Goal: Task Accomplishment & Management: Manage account settings

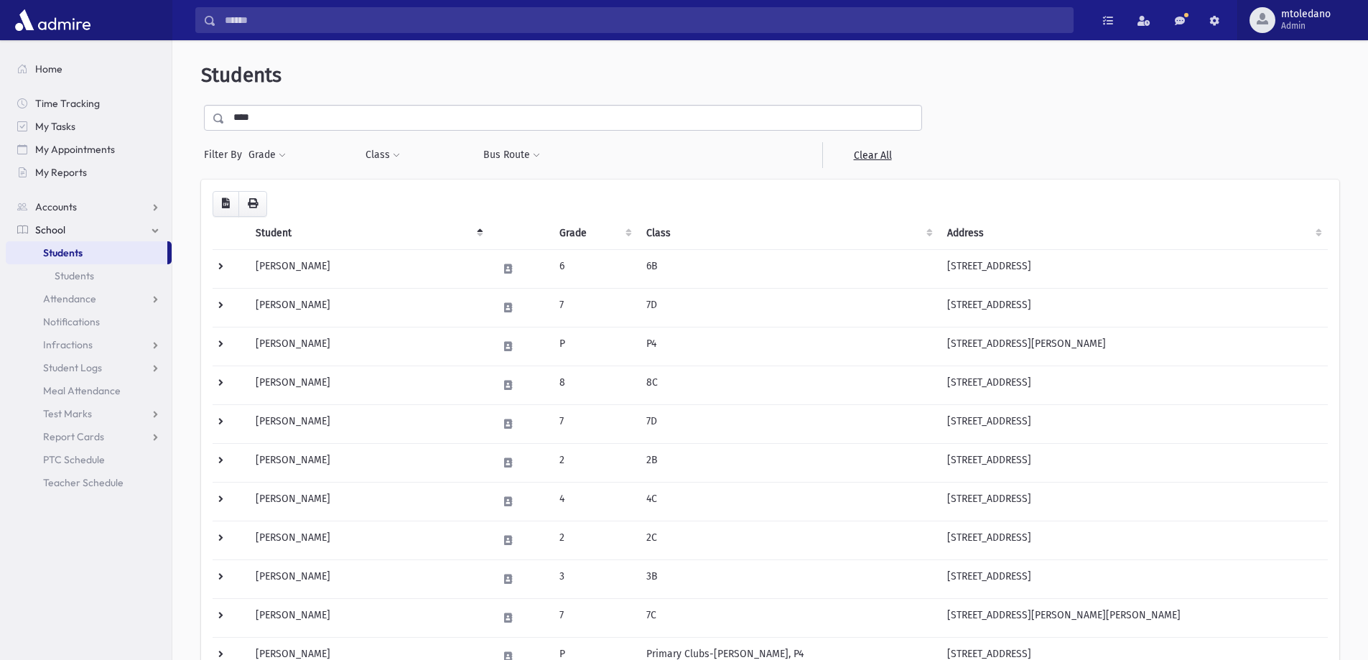
click at [1291, 27] on span "Admin" at bounding box center [1306, 25] width 50 height 11
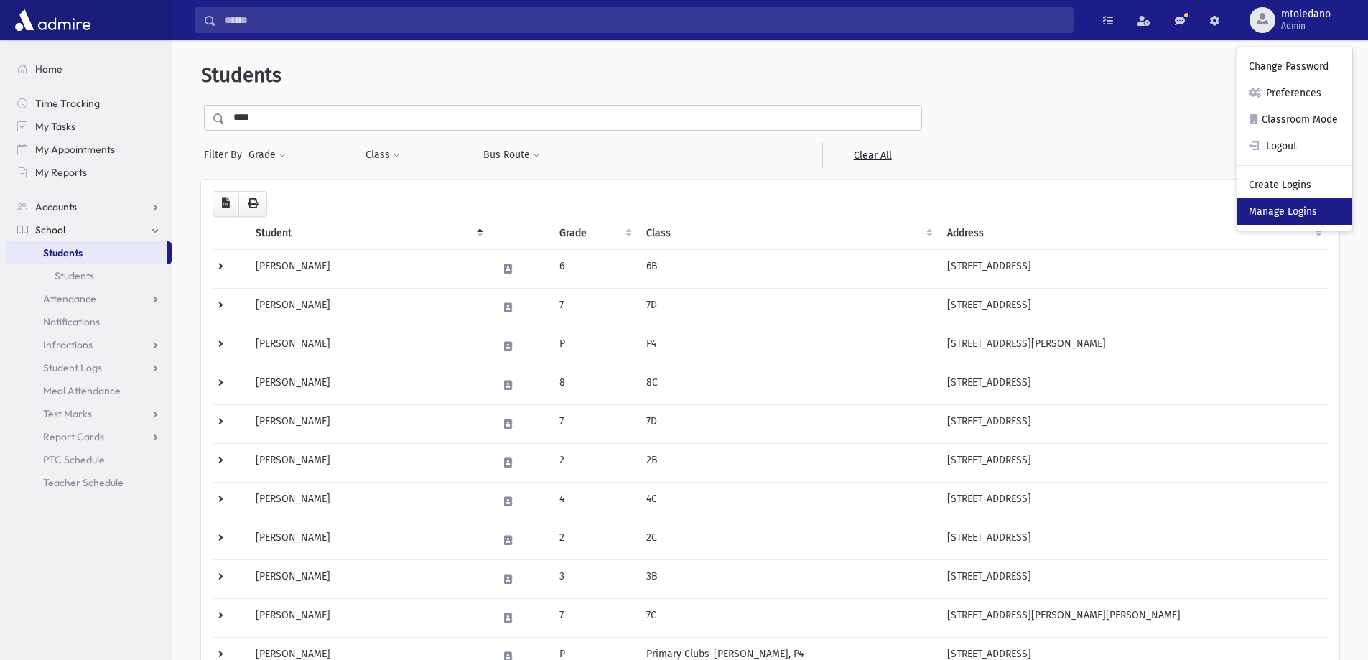
click at [1291, 203] on link "Manage Logins" at bounding box center [1295, 211] width 115 height 27
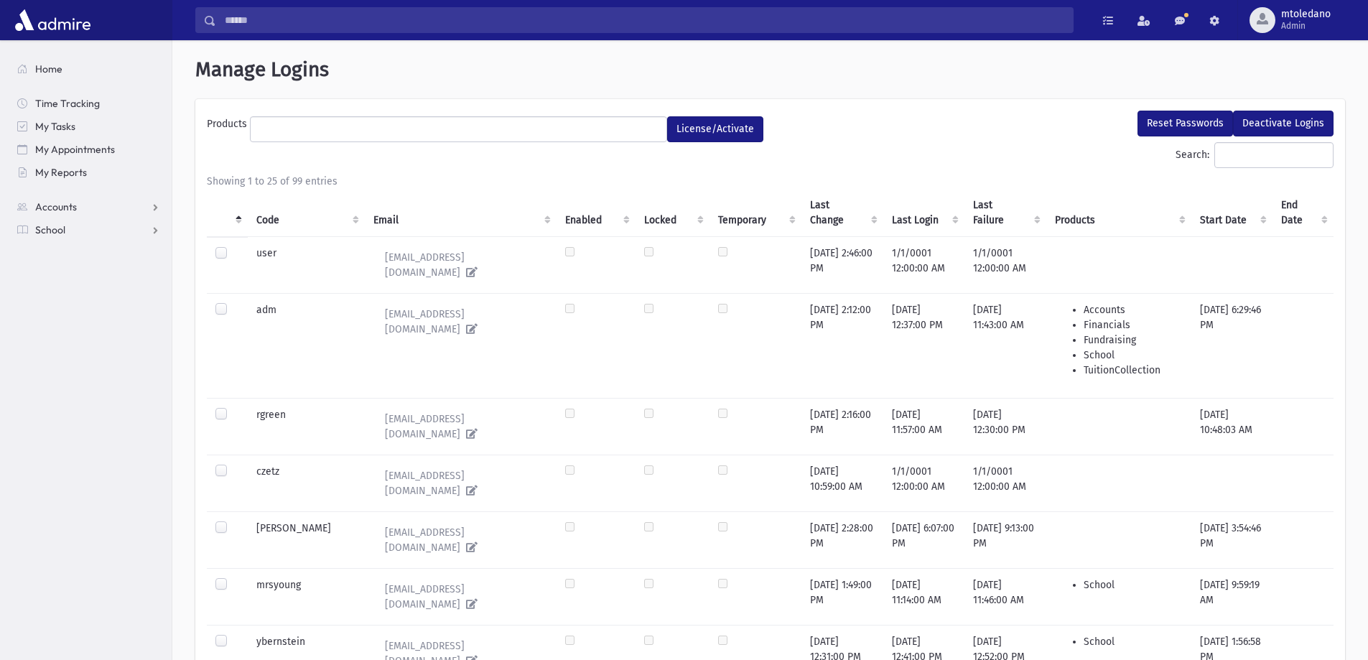
select select
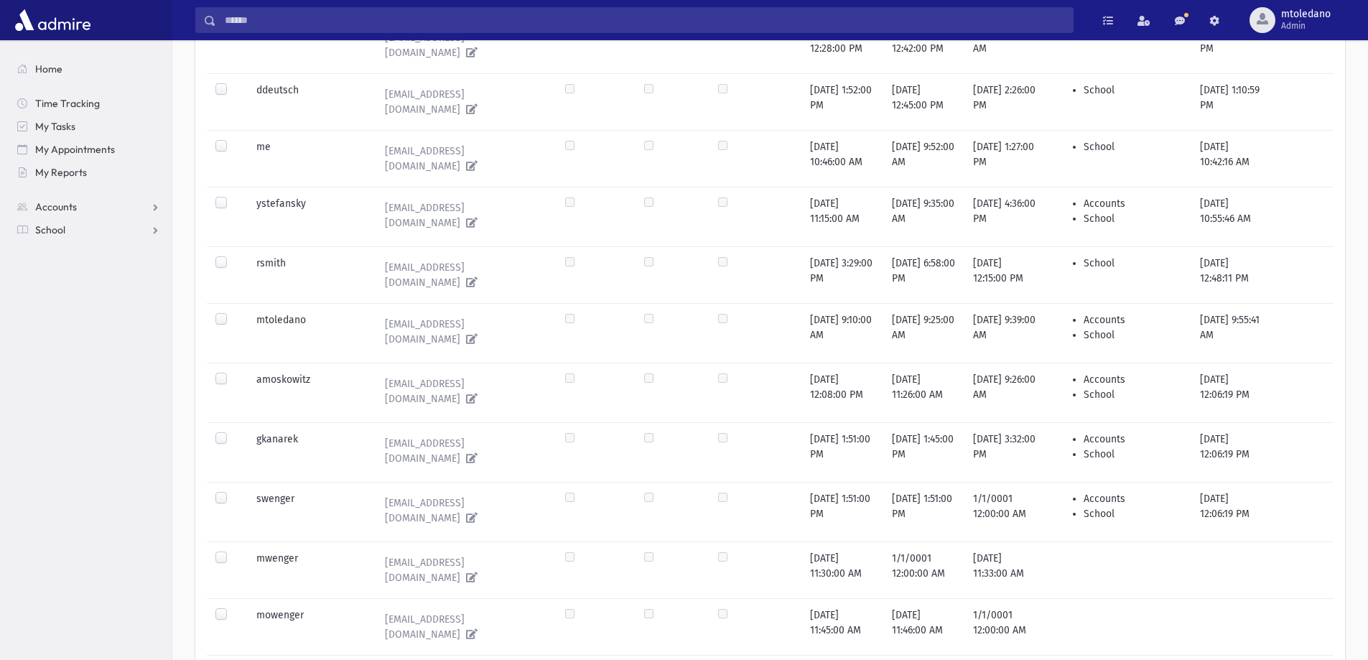
scroll to position [1024, 0]
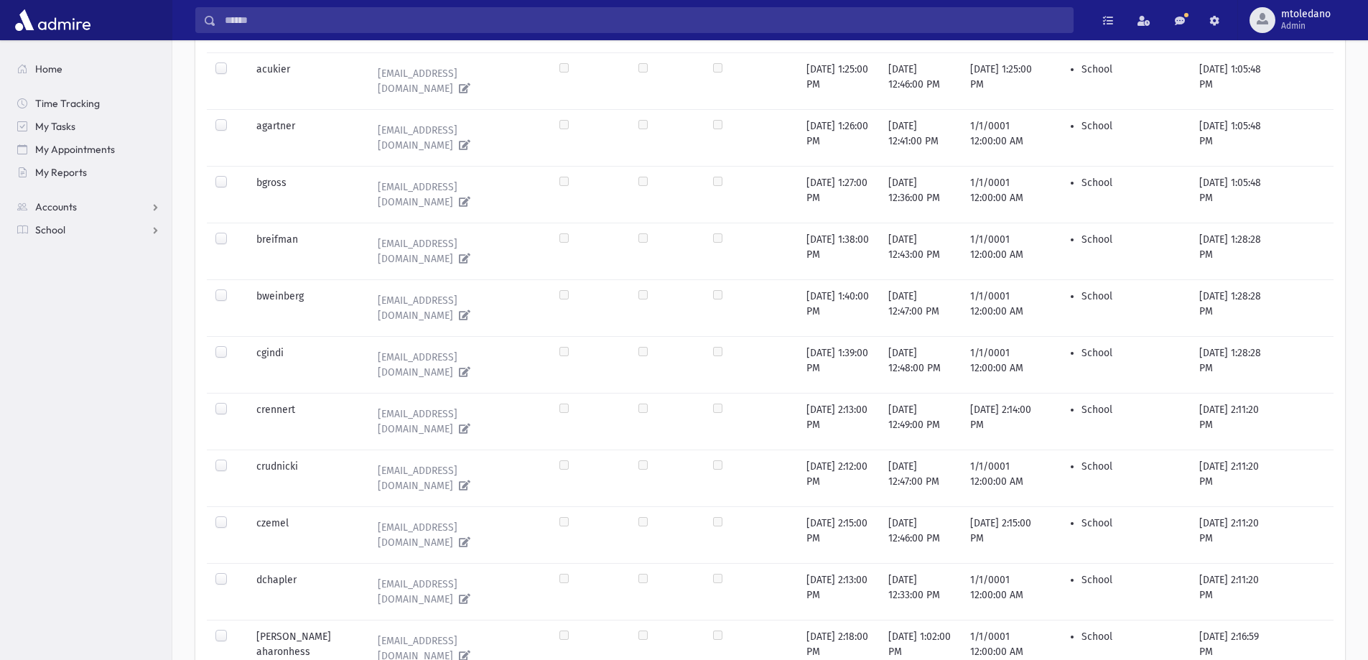
scroll to position [1115, 0]
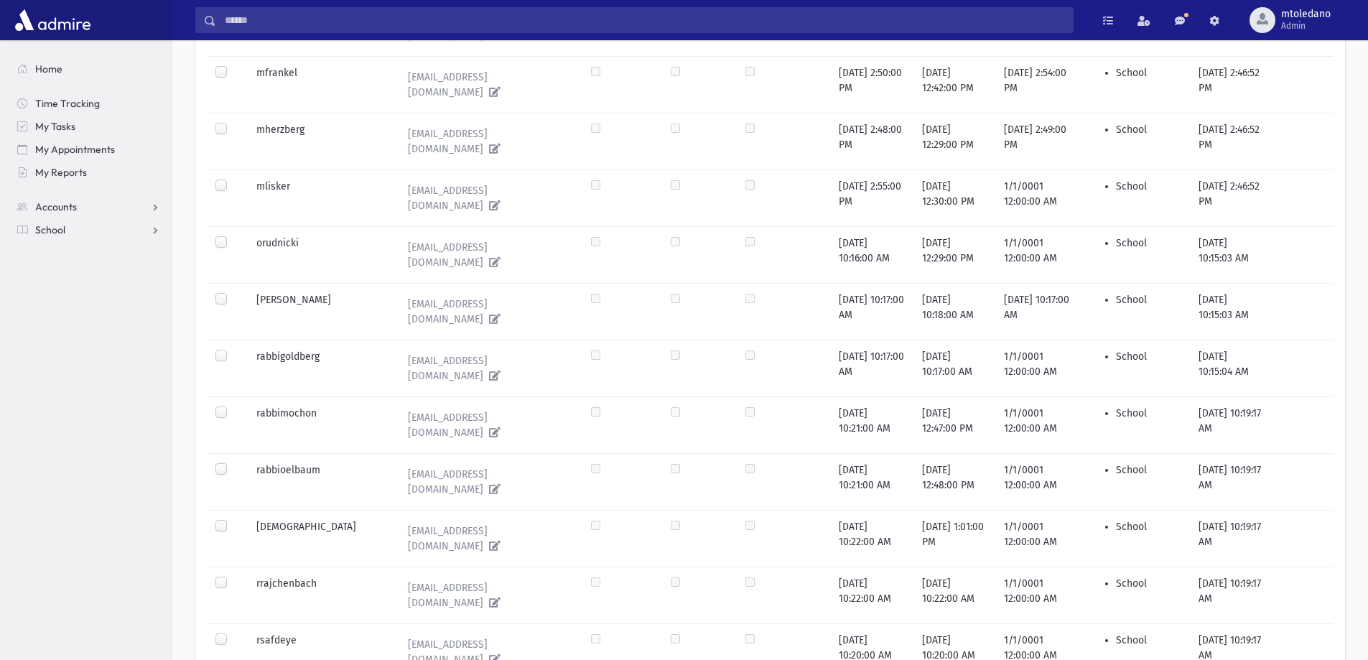
scroll to position [910, 0]
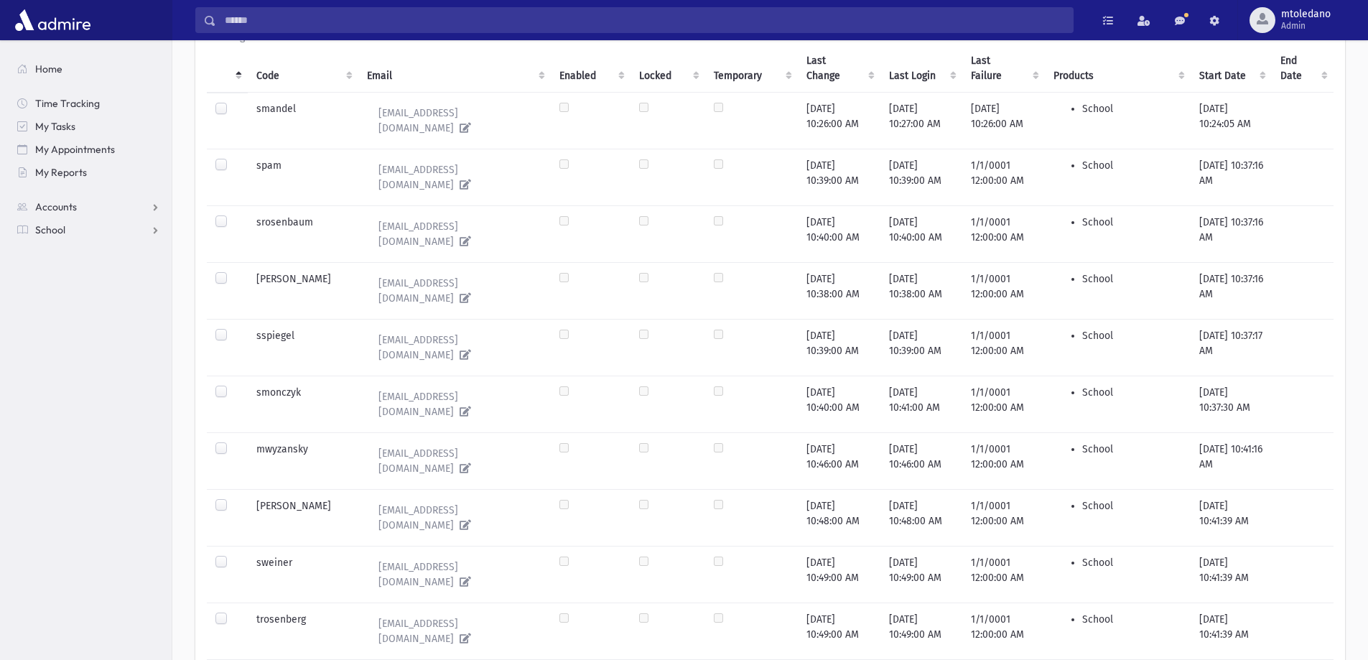
scroll to position [0, 0]
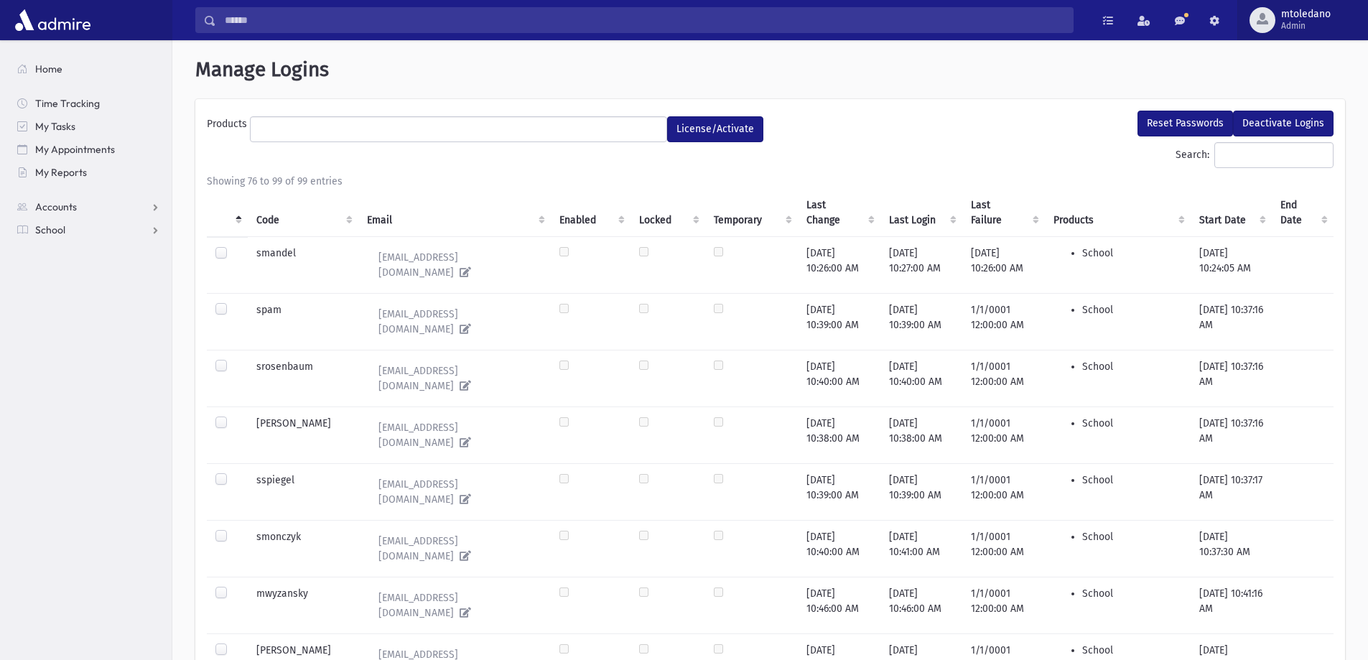
click at [1302, 19] on span "mtoledano" at bounding box center [1306, 14] width 50 height 11
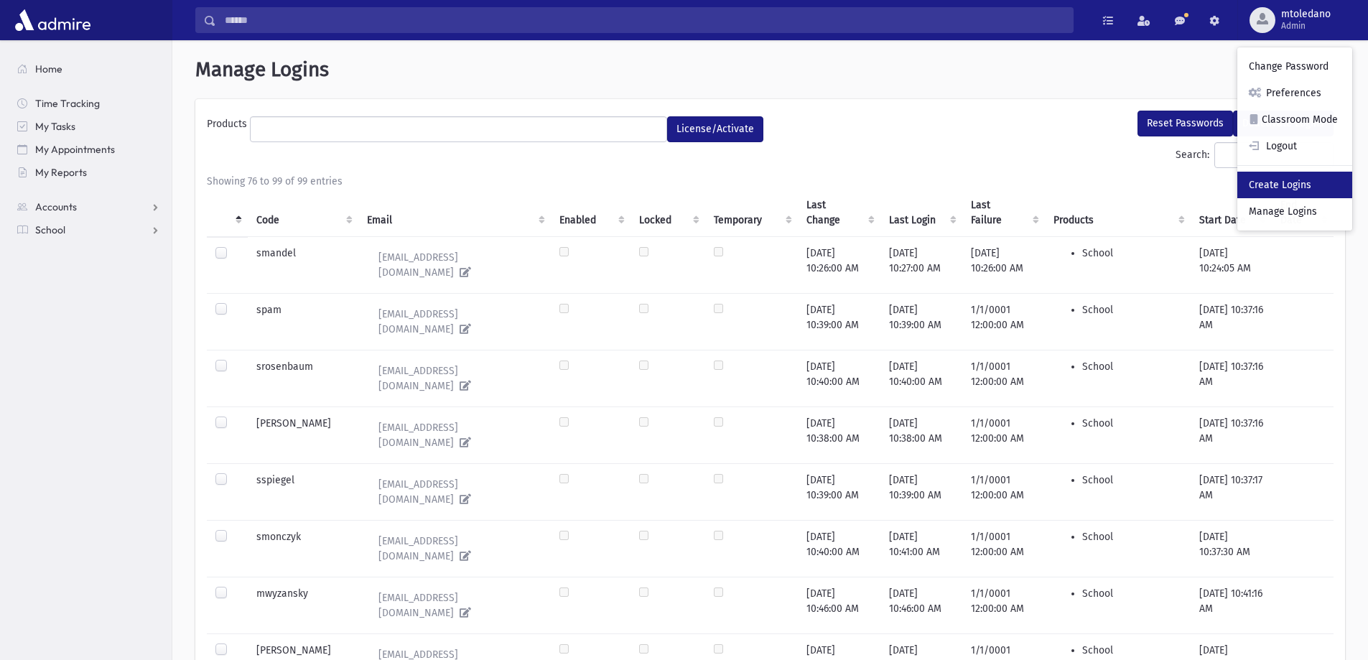
click at [1278, 189] on link "Create Logins" at bounding box center [1295, 185] width 115 height 27
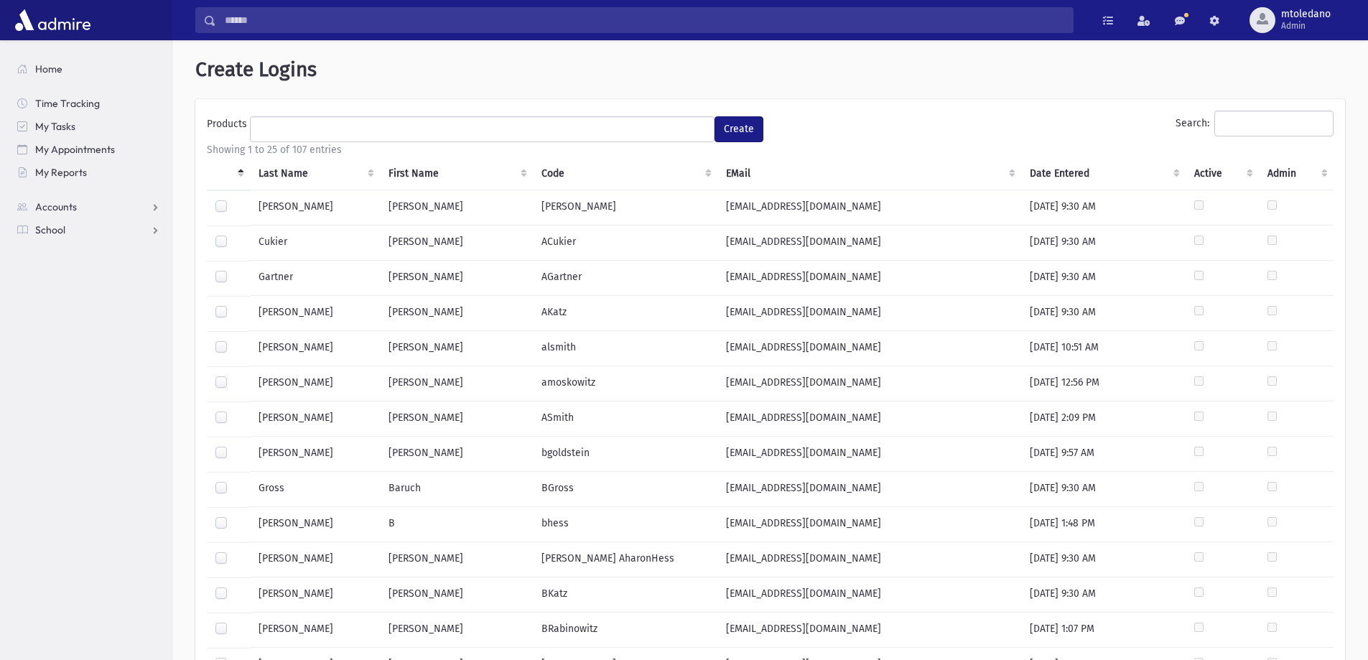
select select
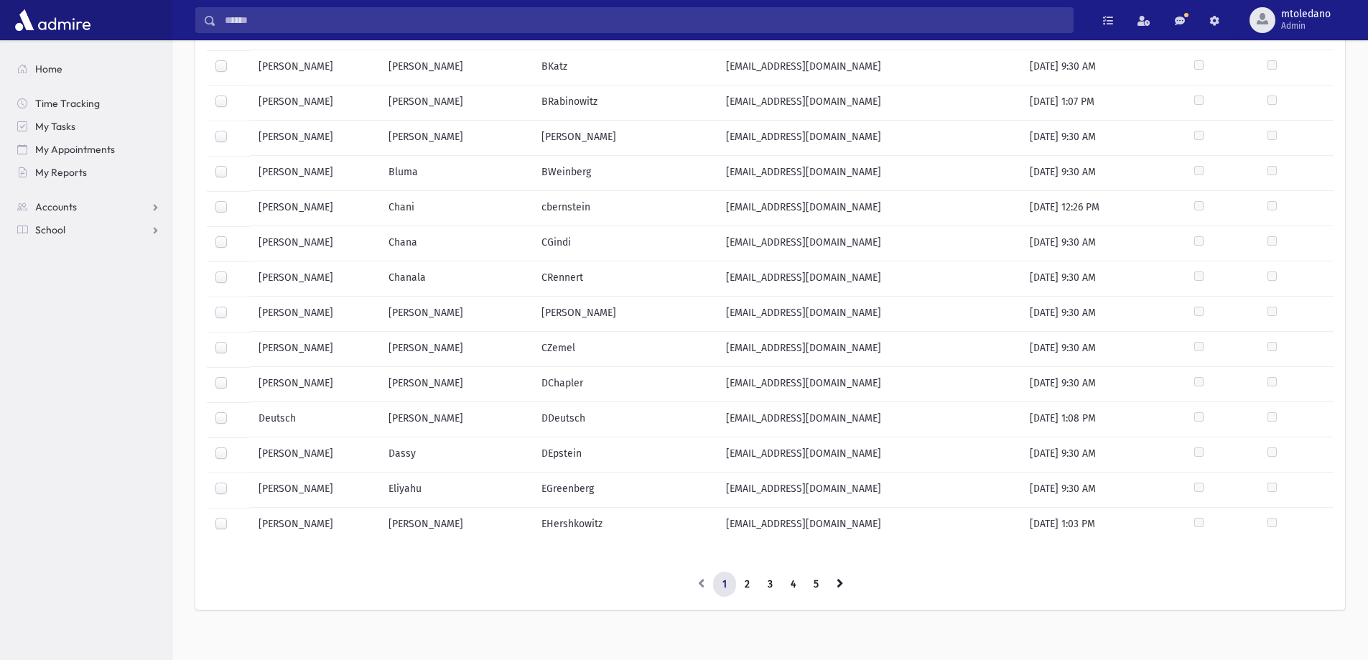
scroll to position [541, 0]
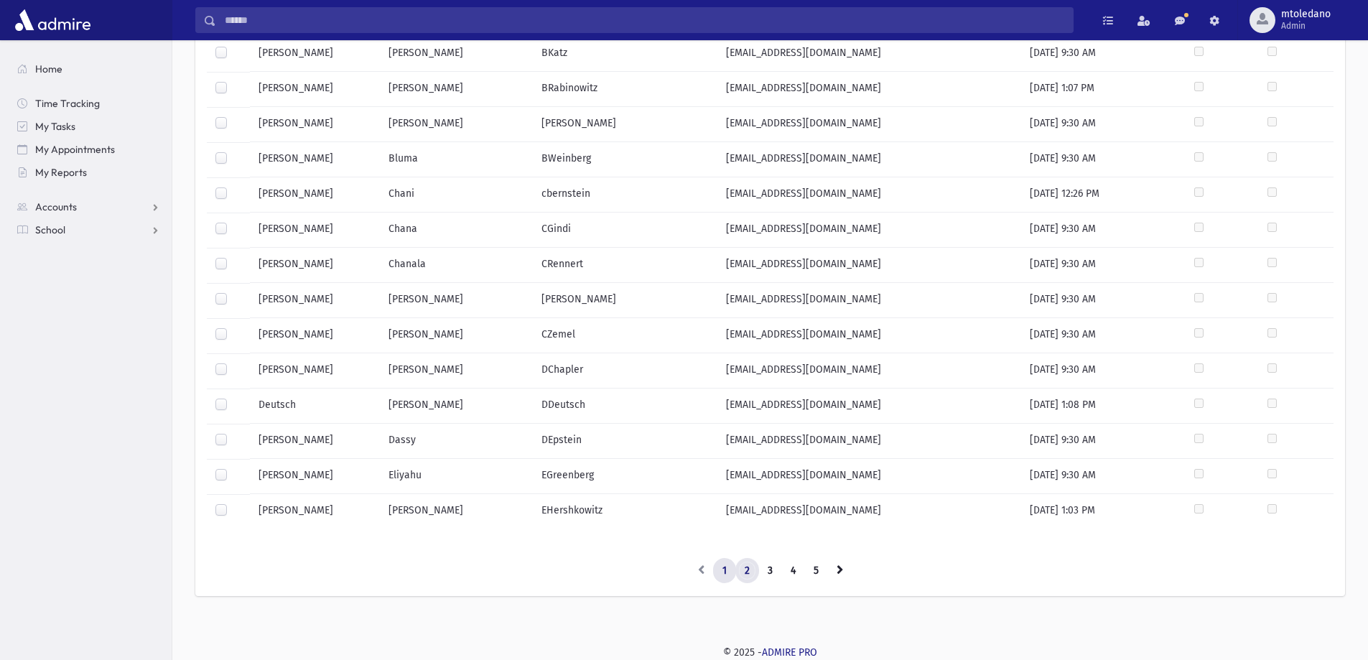
click at [747, 577] on link "2" at bounding box center [748, 571] width 24 height 26
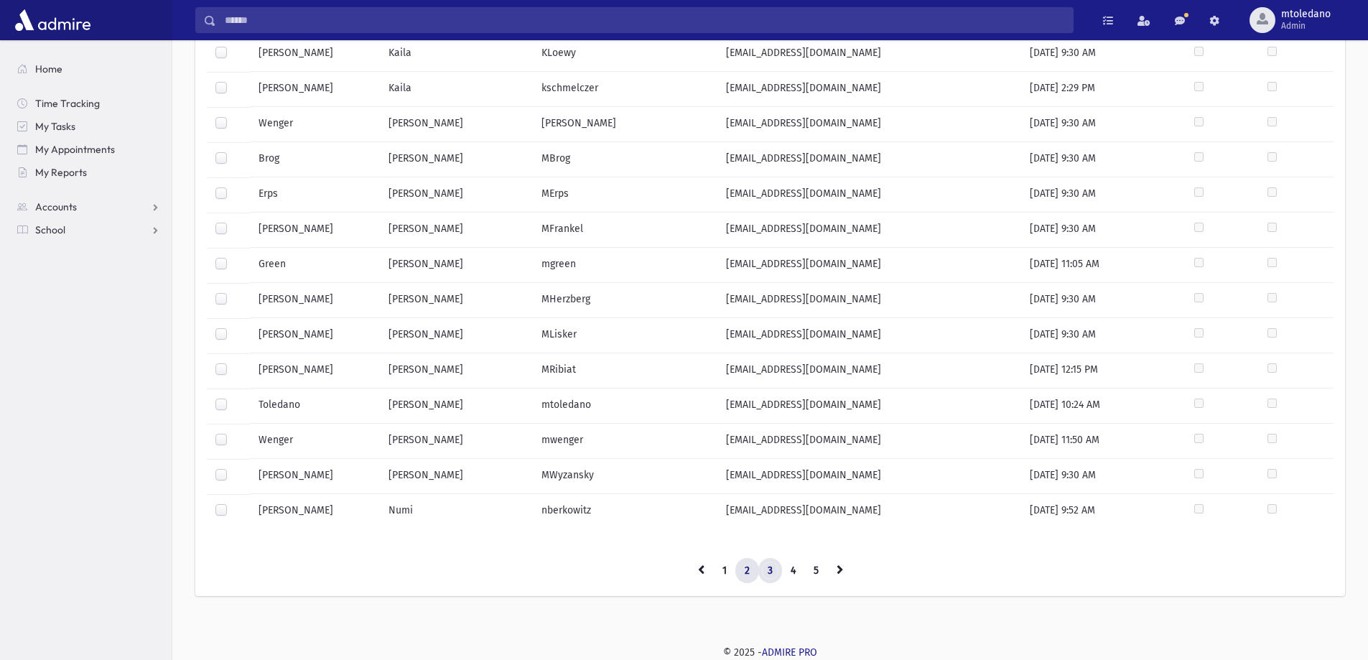
click at [768, 578] on link "3" at bounding box center [770, 571] width 24 height 26
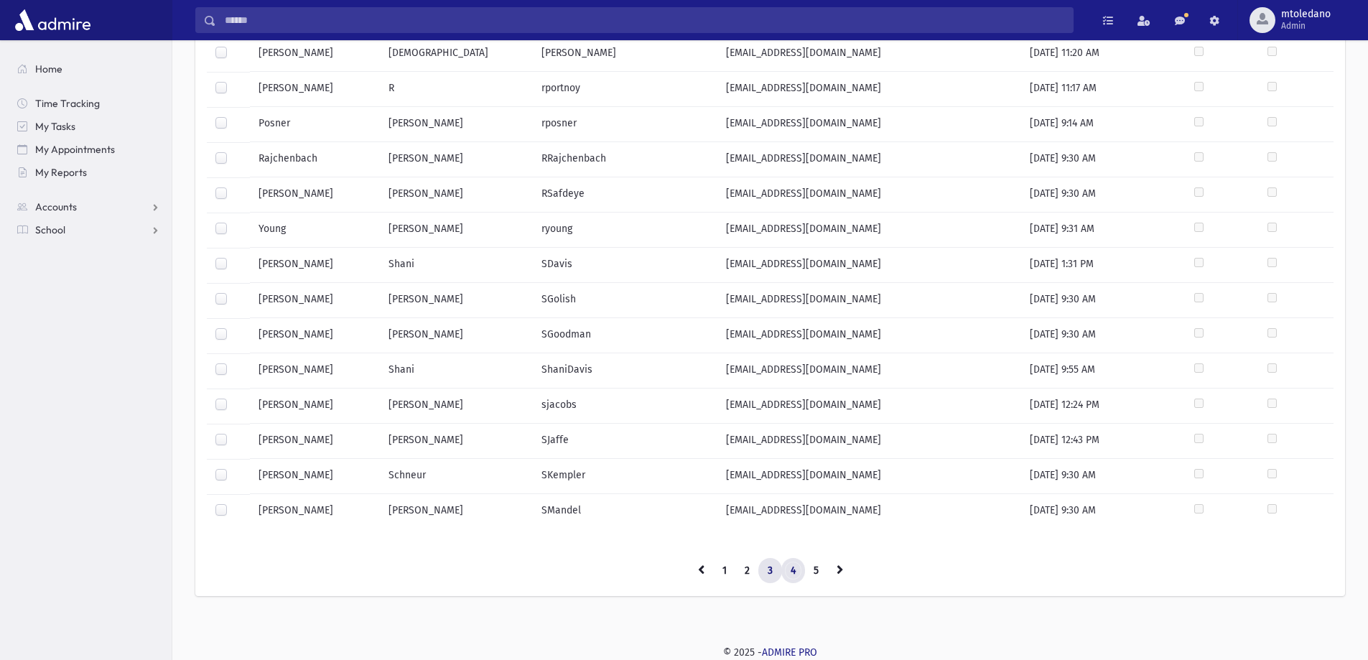
click at [788, 568] on link "4" at bounding box center [793, 571] width 24 height 26
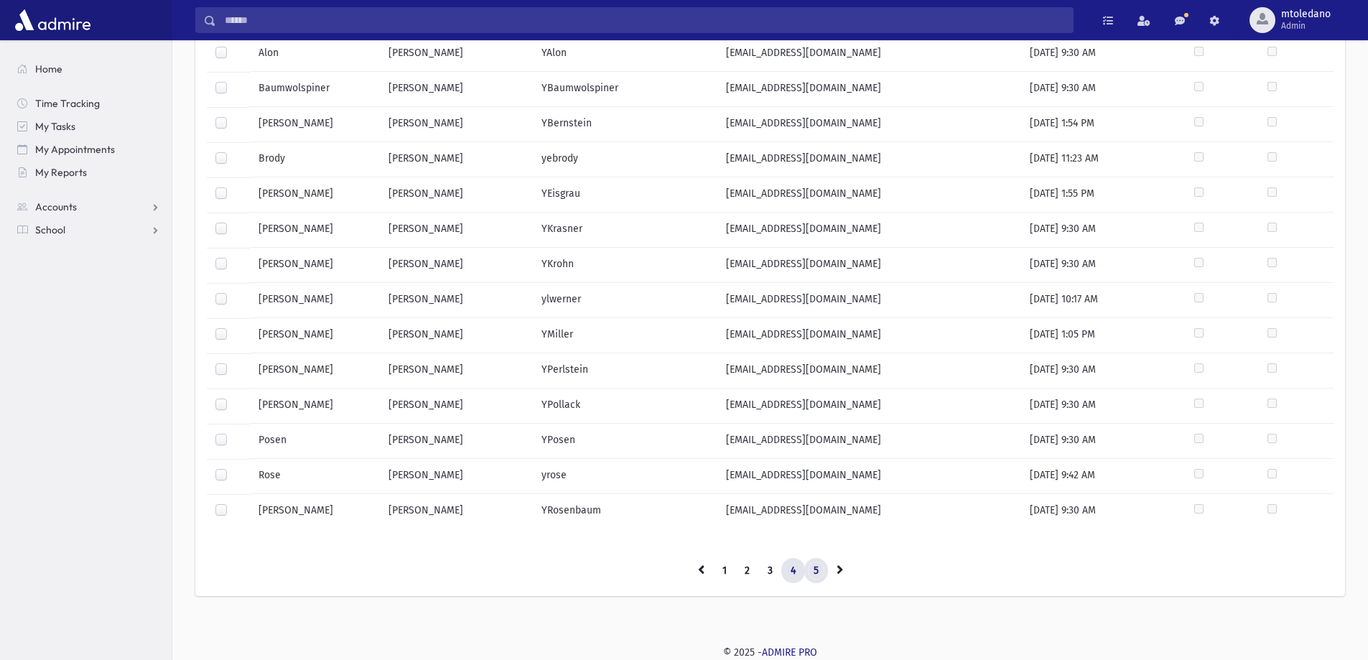
click at [815, 565] on link "5" at bounding box center [816, 571] width 24 height 26
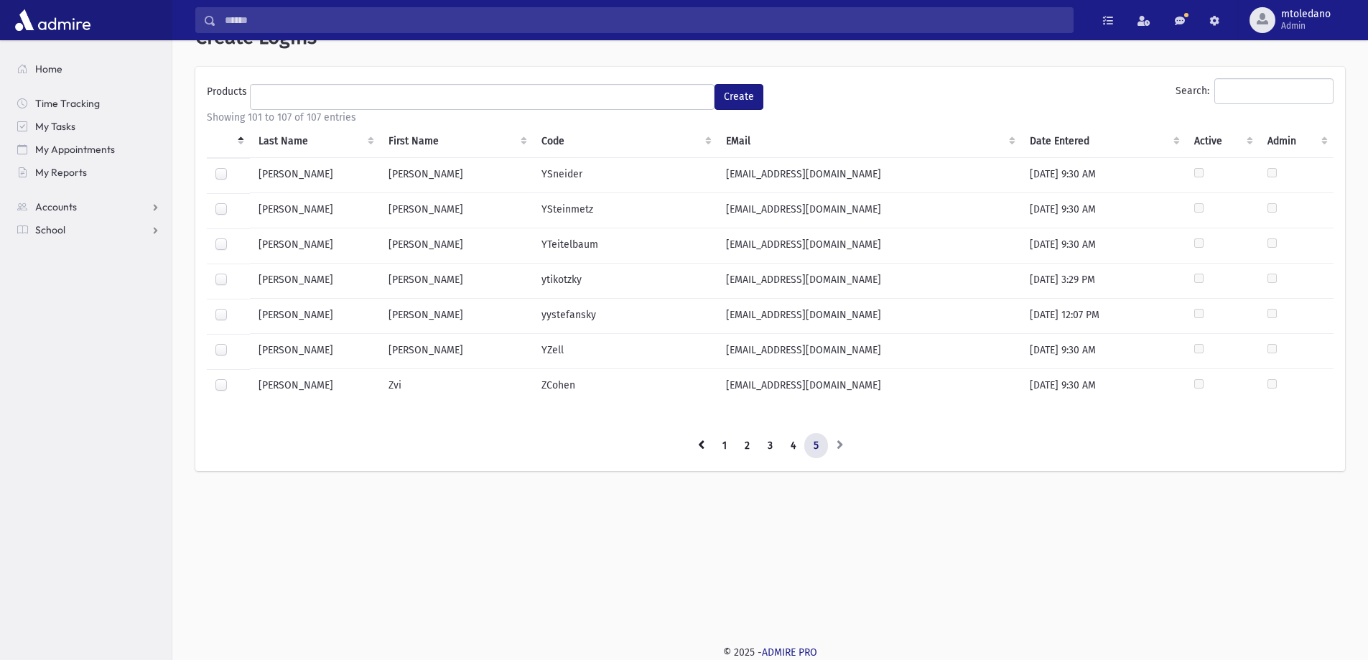
click at [343, 98] on ul at bounding box center [482, 96] width 463 height 22
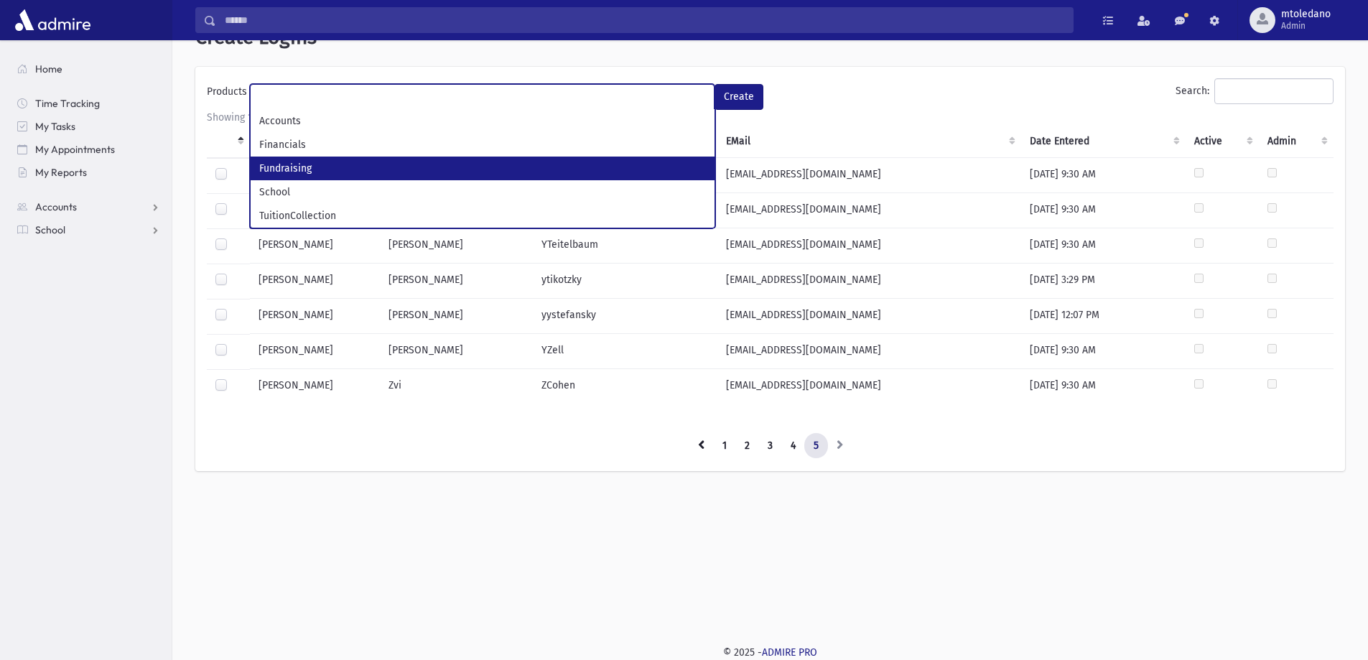
click at [534, 432] on div "Showing 101 to 107 of 107 entries Last Name First Name Code EMail Date Entered …" at bounding box center [770, 284] width 1127 height 349
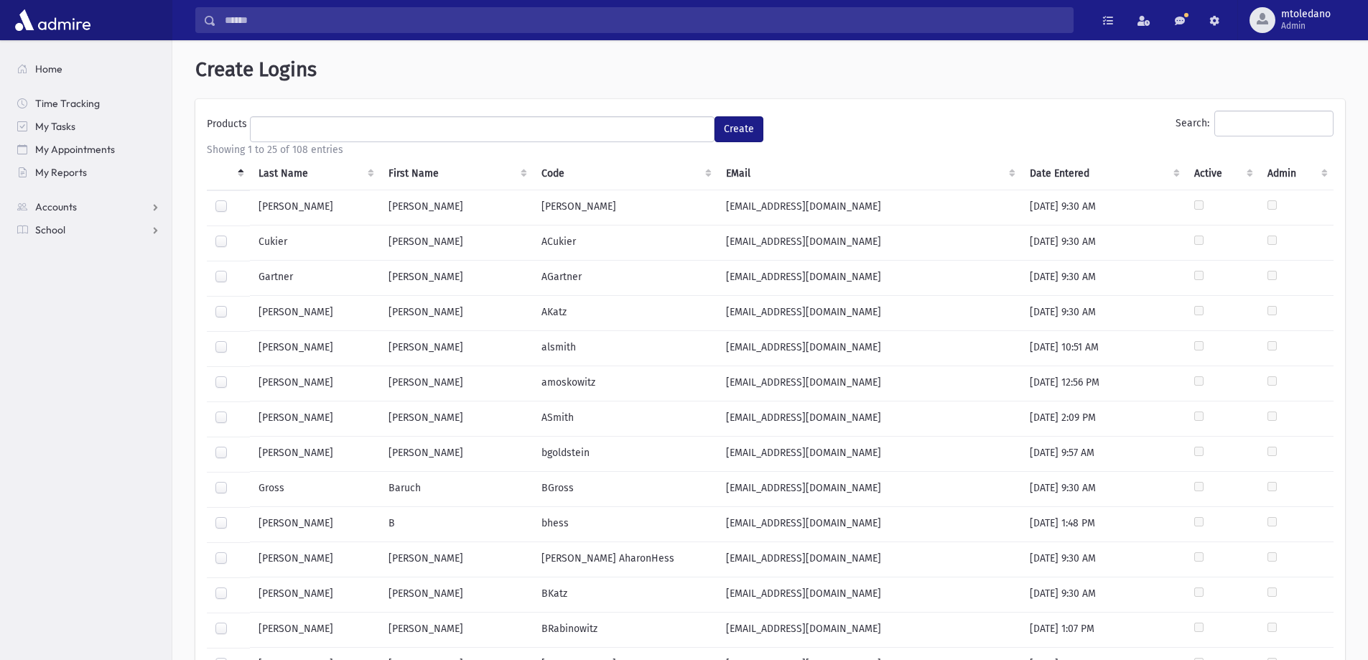
select select
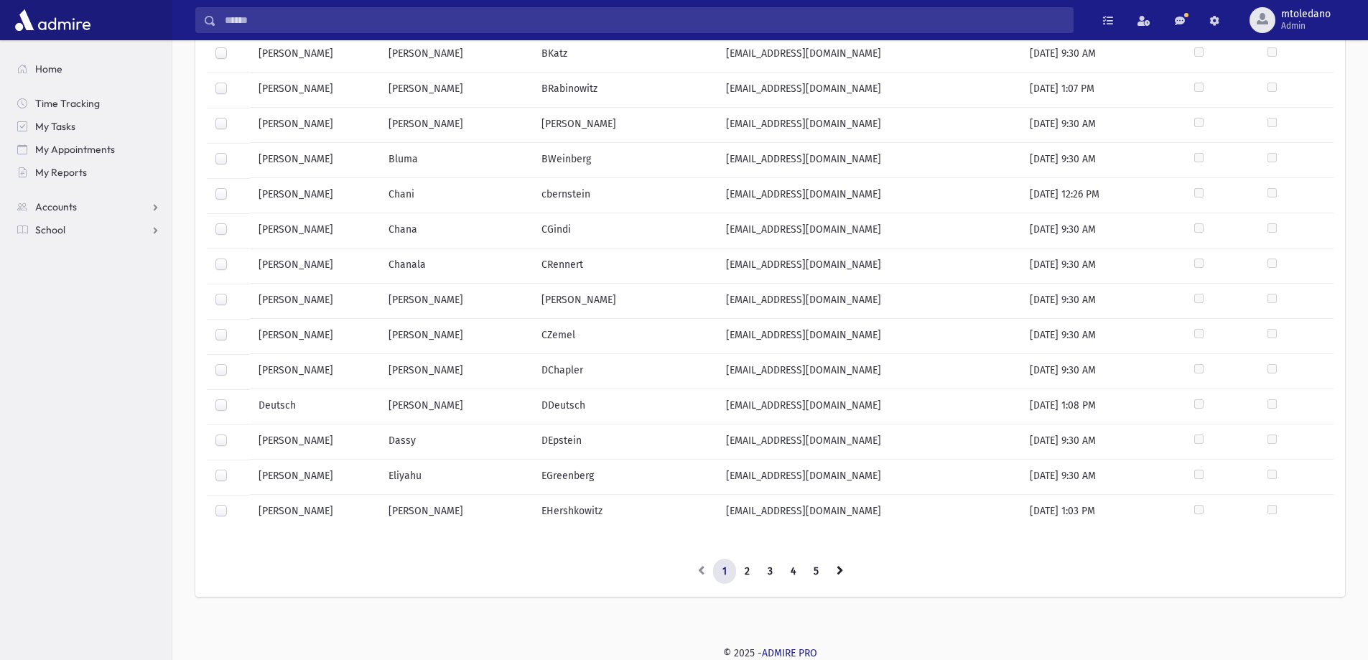
scroll to position [541, 0]
click at [810, 567] on link "5" at bounding box center [816, 571] width 24 height 26
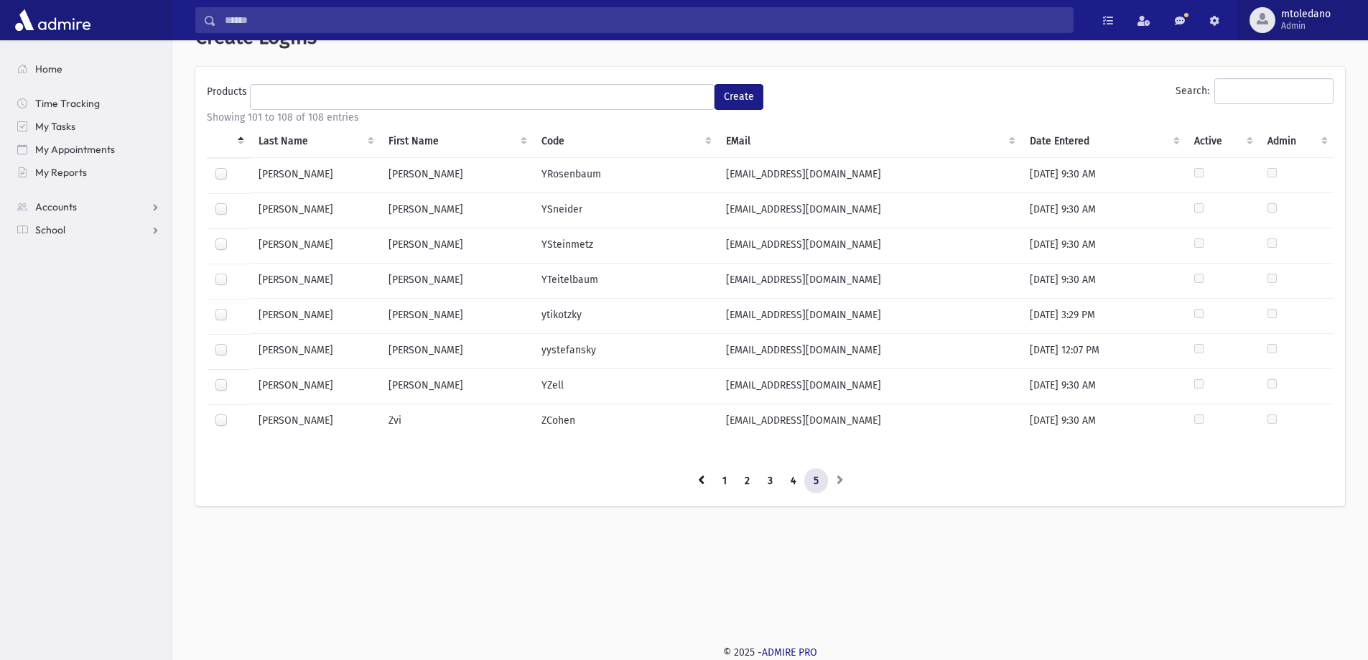
click at [1291, 21] on span "Admin" at bounding box center [1306, 25] width 50 height 11
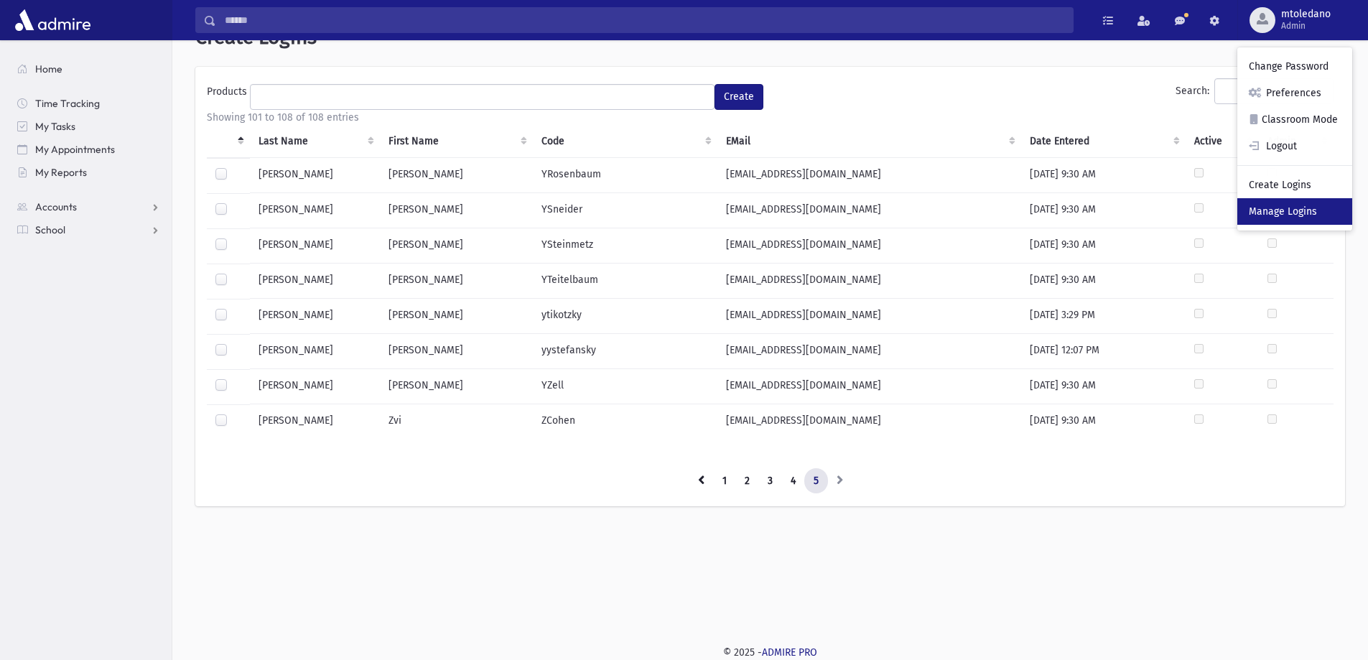
click at [1278, 203] on link "Manage Logins" at bounding box center [1295, 211] width 115 height 27
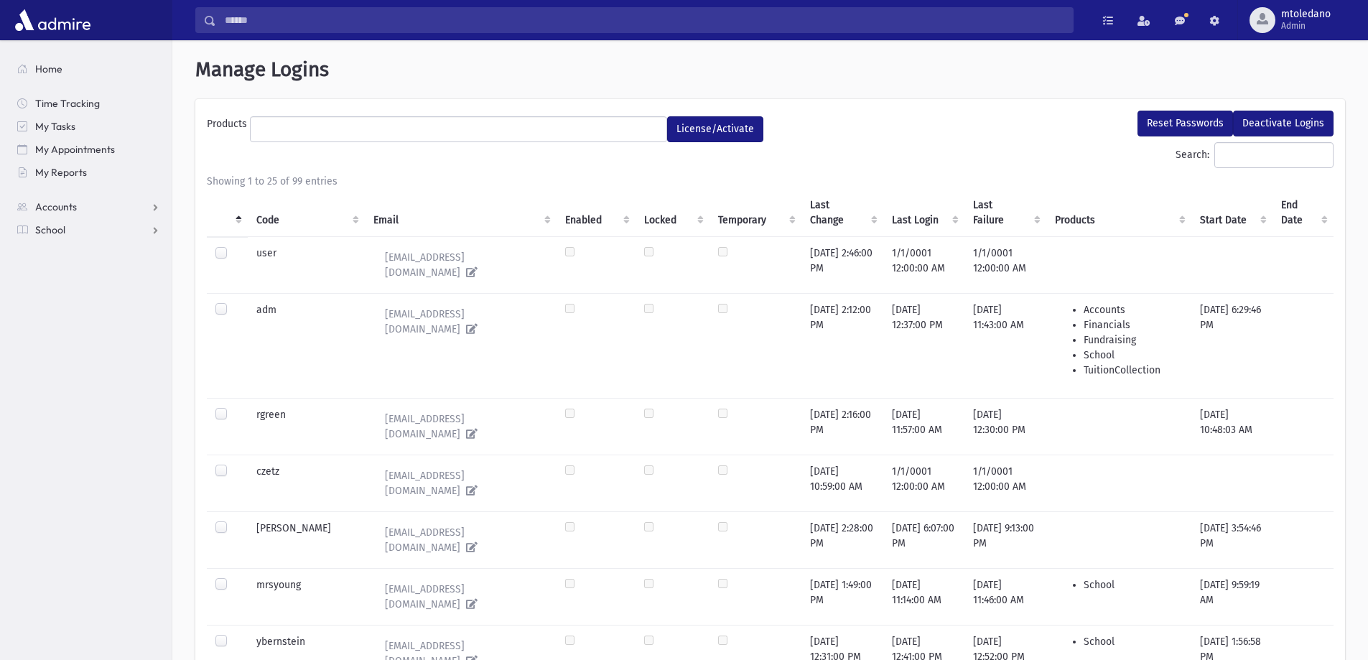
select select
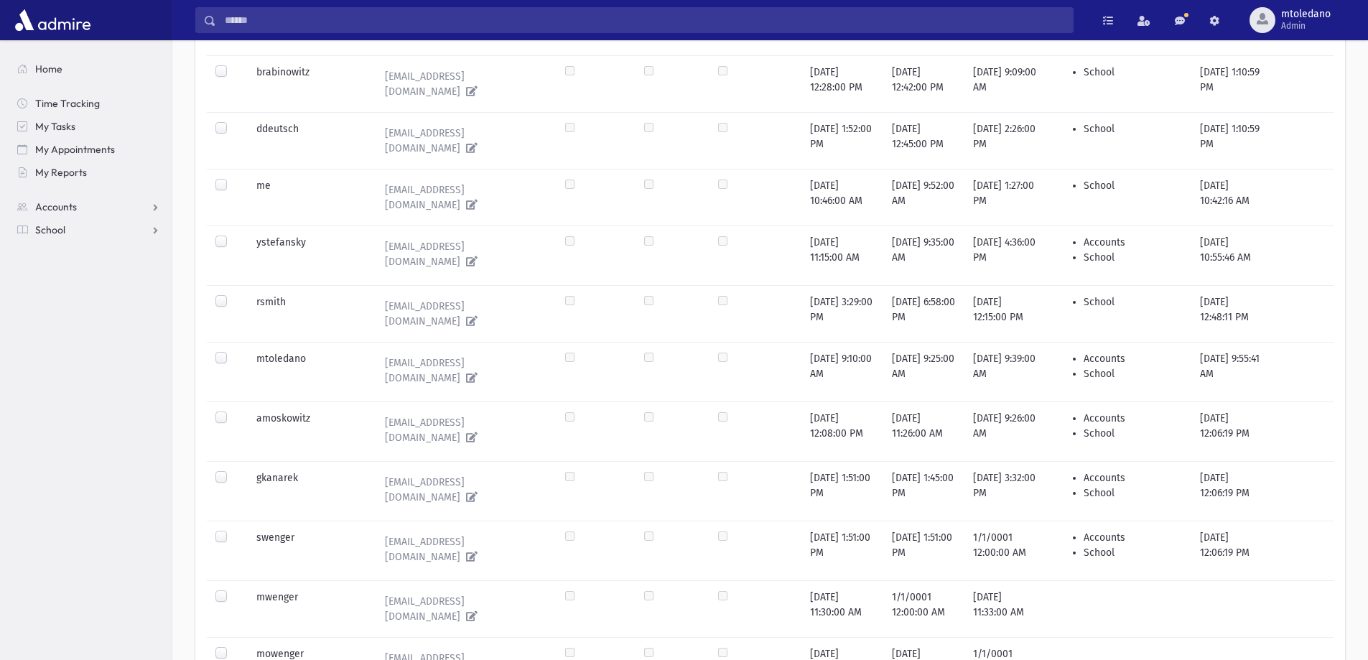
scroll to position [1006, 0]
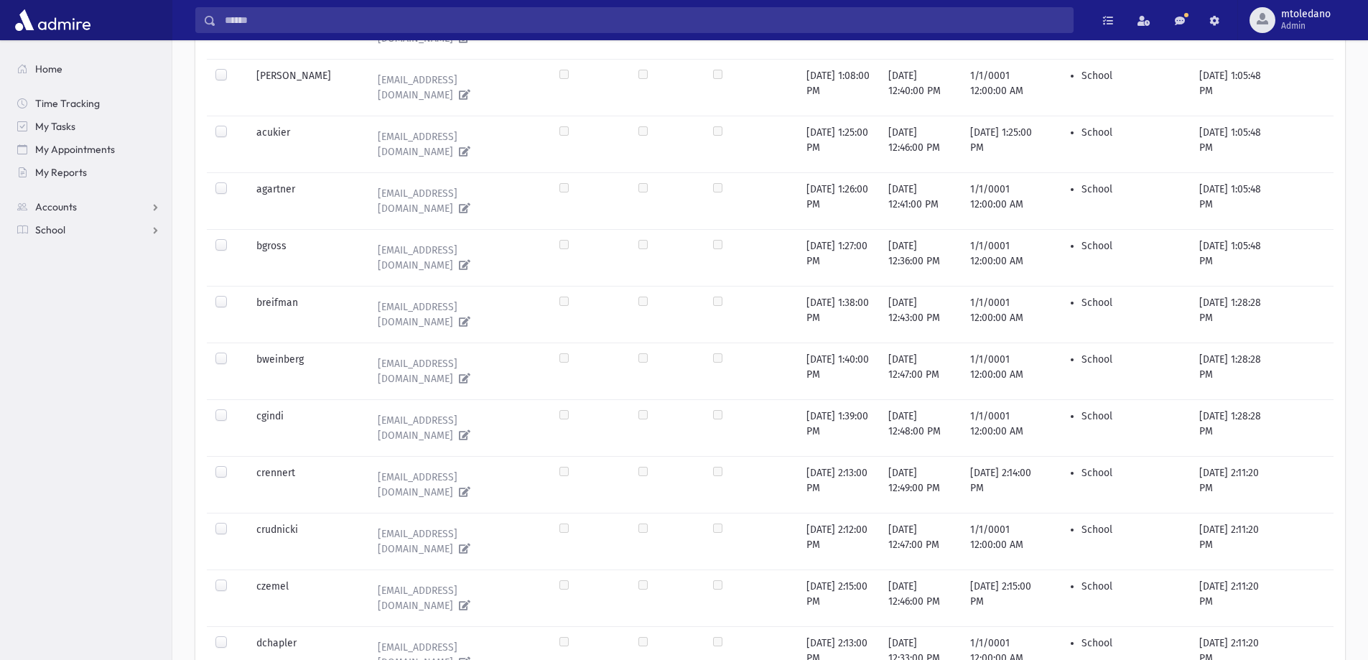
scroll to position [1077, 0]
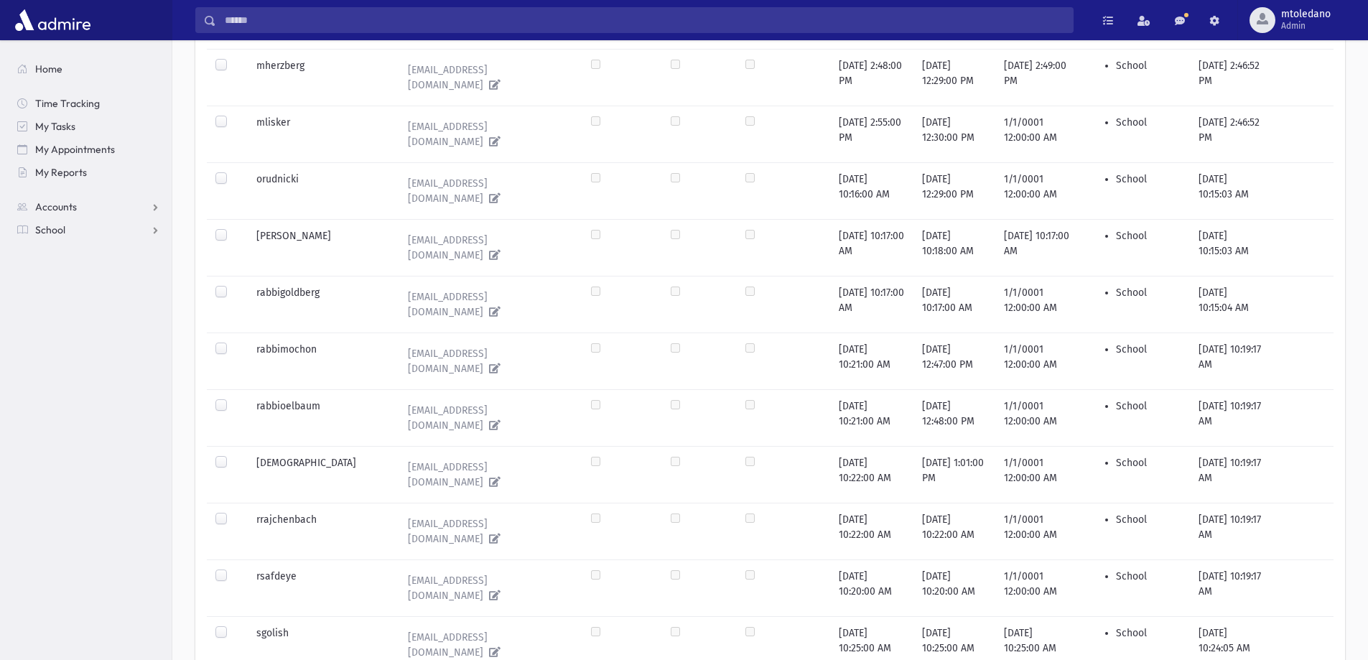
scroll to position [910, 0]
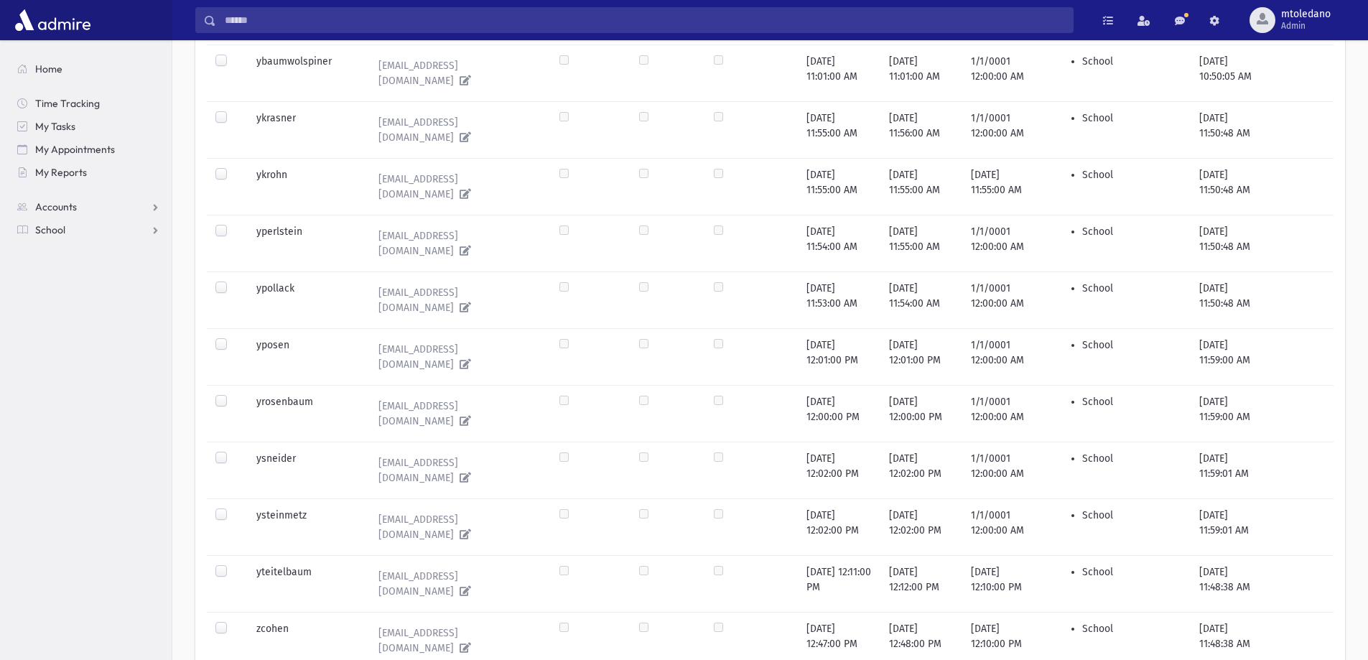
scroll to position [919, 0]
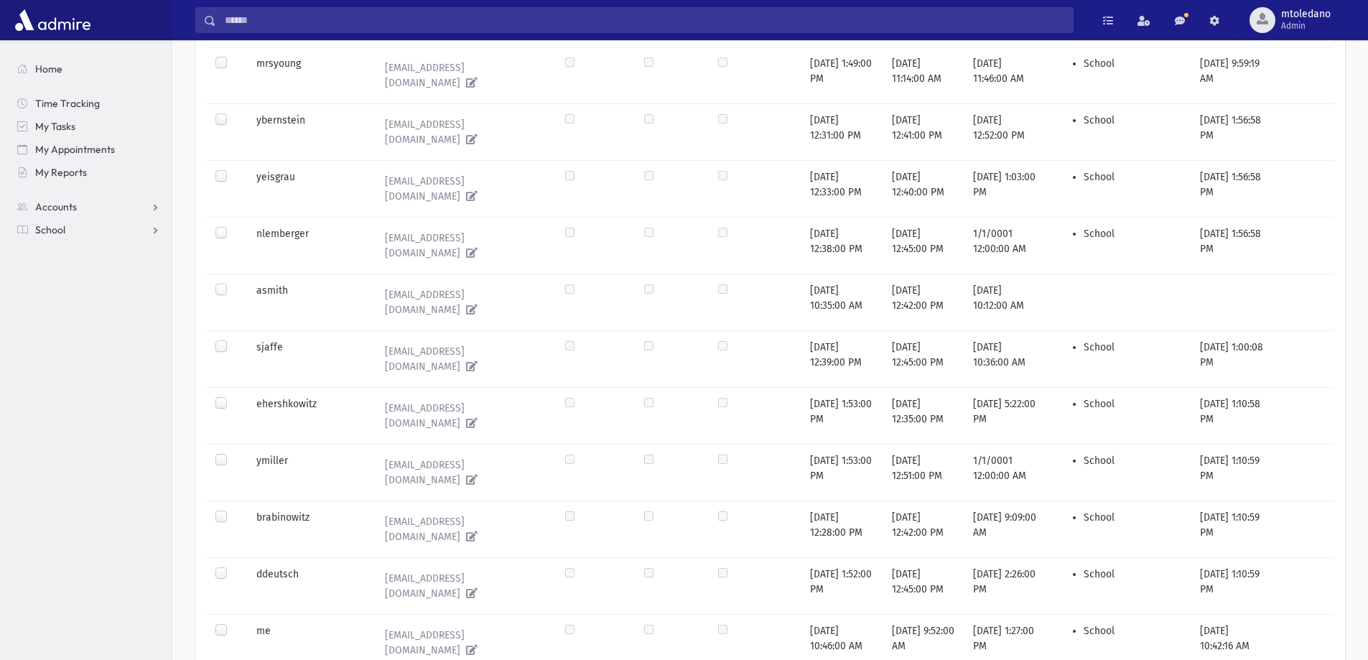
scroll to position [0, 0]
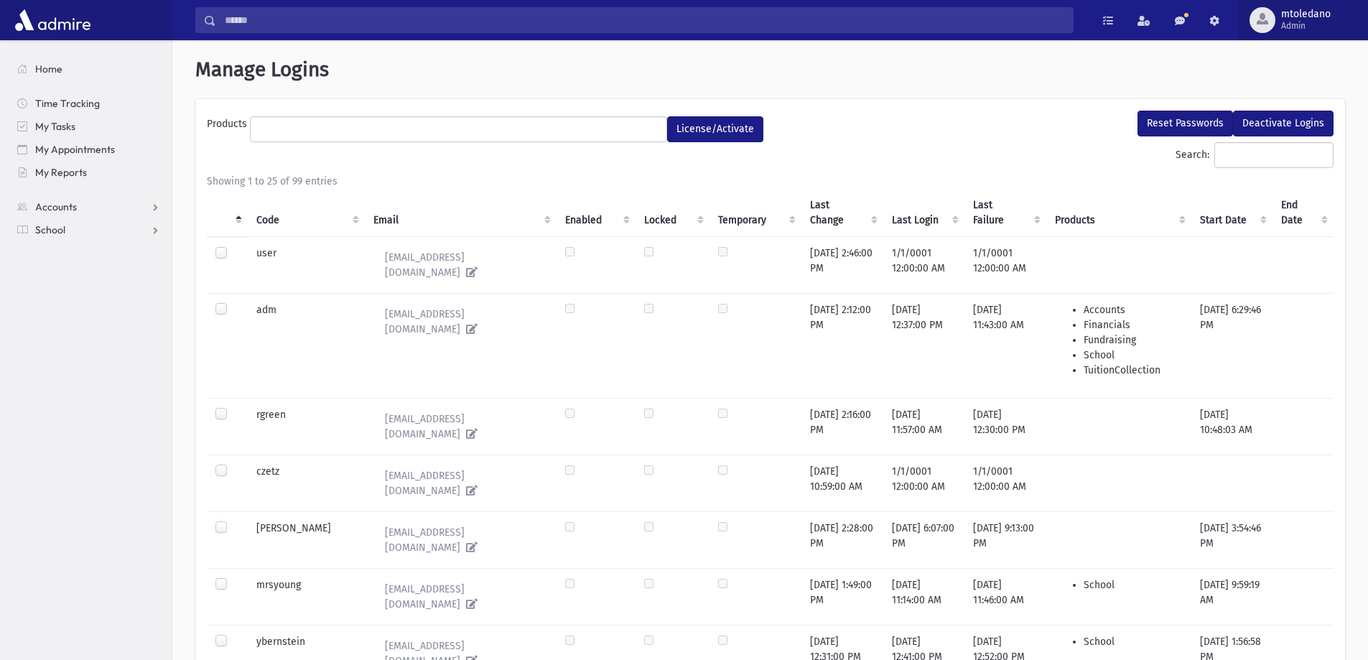
click at [1311, 24] on span "Admin" at bounding box center [1306, 25] width 50 height 11
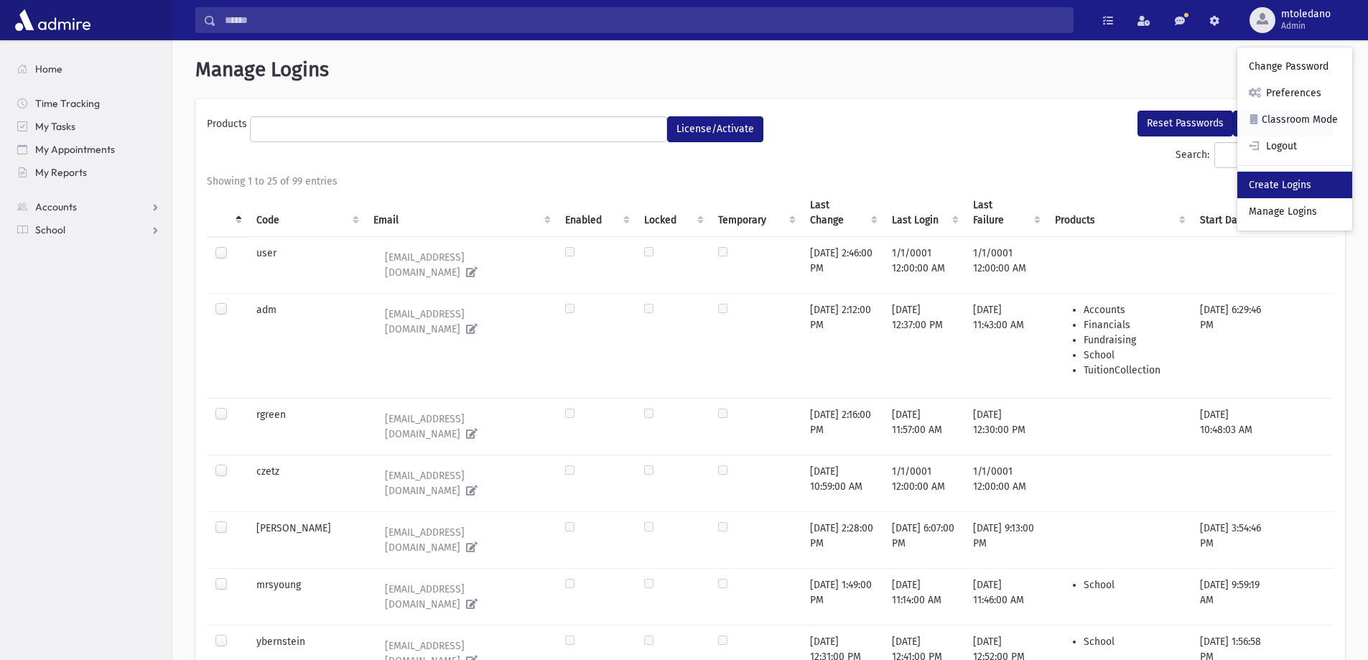
click at [1284, 187] on link "Create Logins" at bounding box center [1295, 185] width 115 height 27
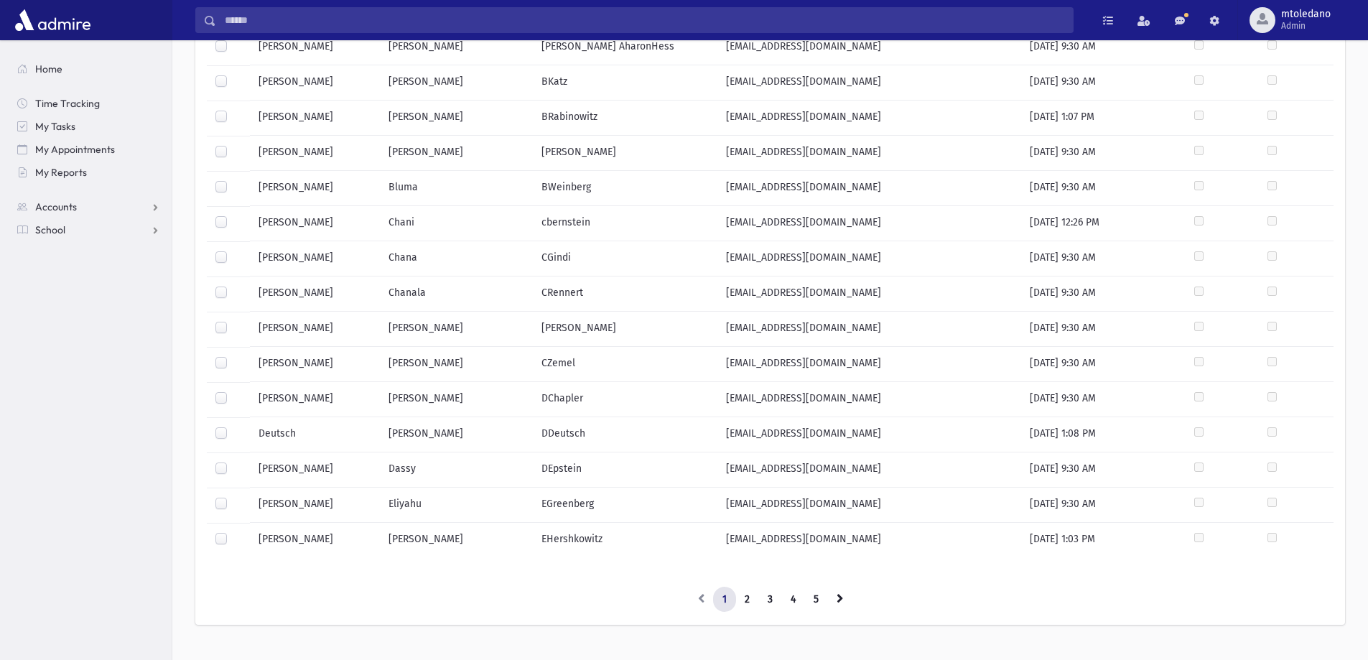
scroll to position [541, 0]
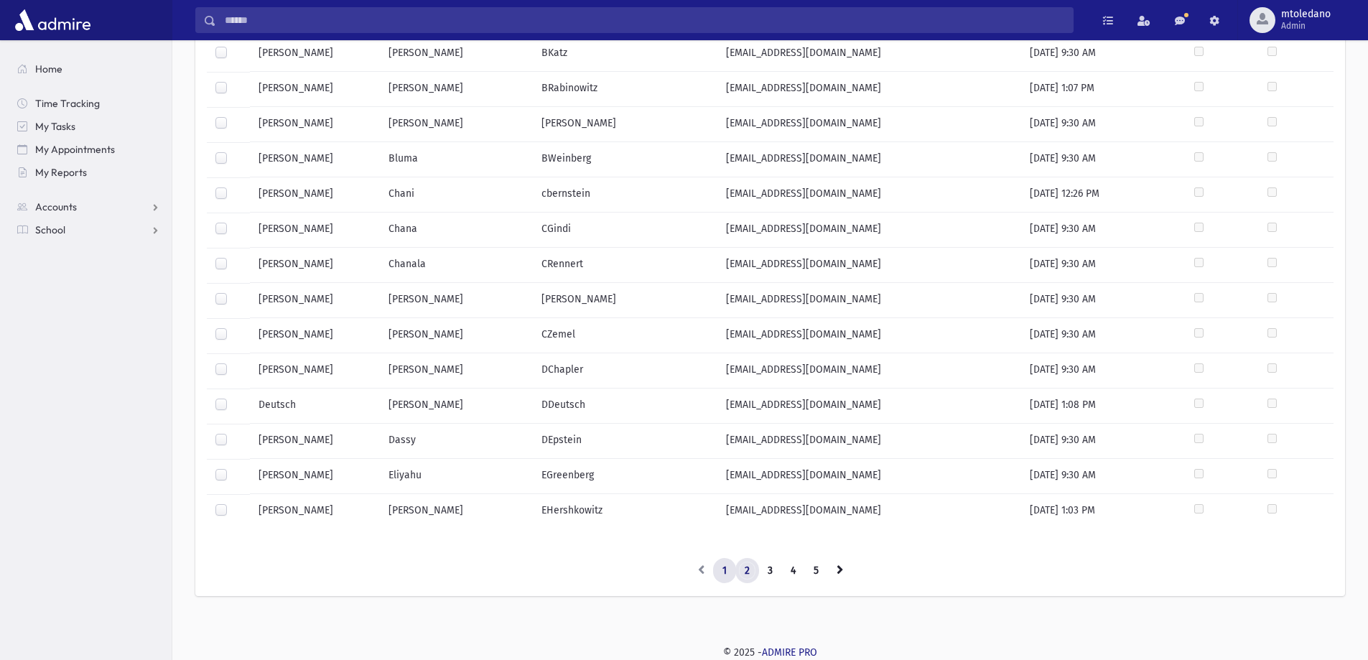
click at [744, 575] on link "2" at bounding box center [748, 571] width 24 height 26
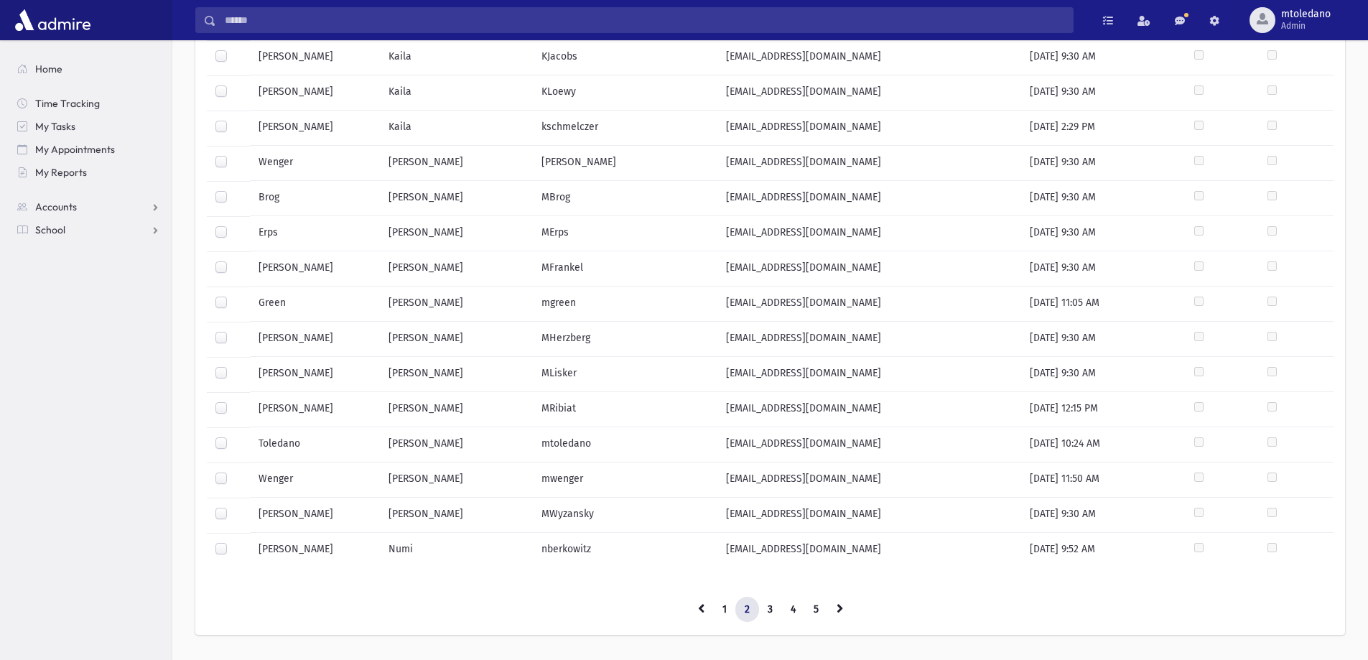
scroll to position [503, 0]
click at [774, 609] on link "3" at bounding box center [770, 609] width 24 height 26
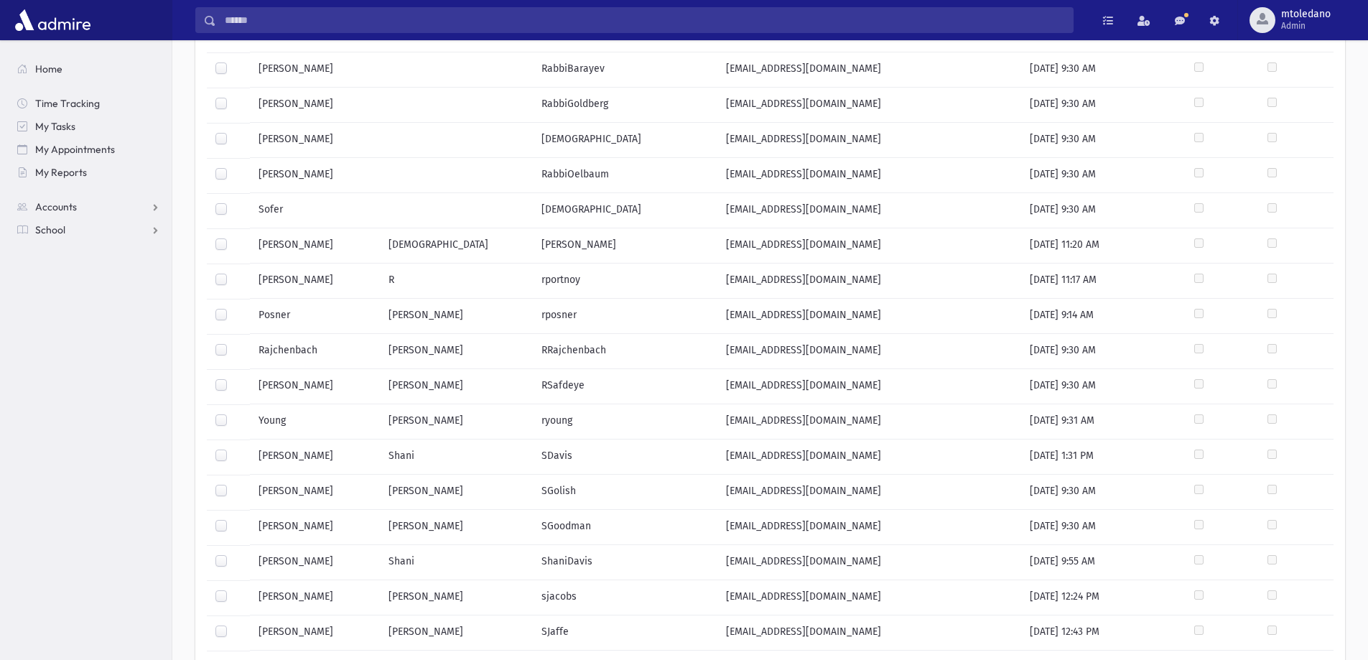
scroll to position [0, 0]
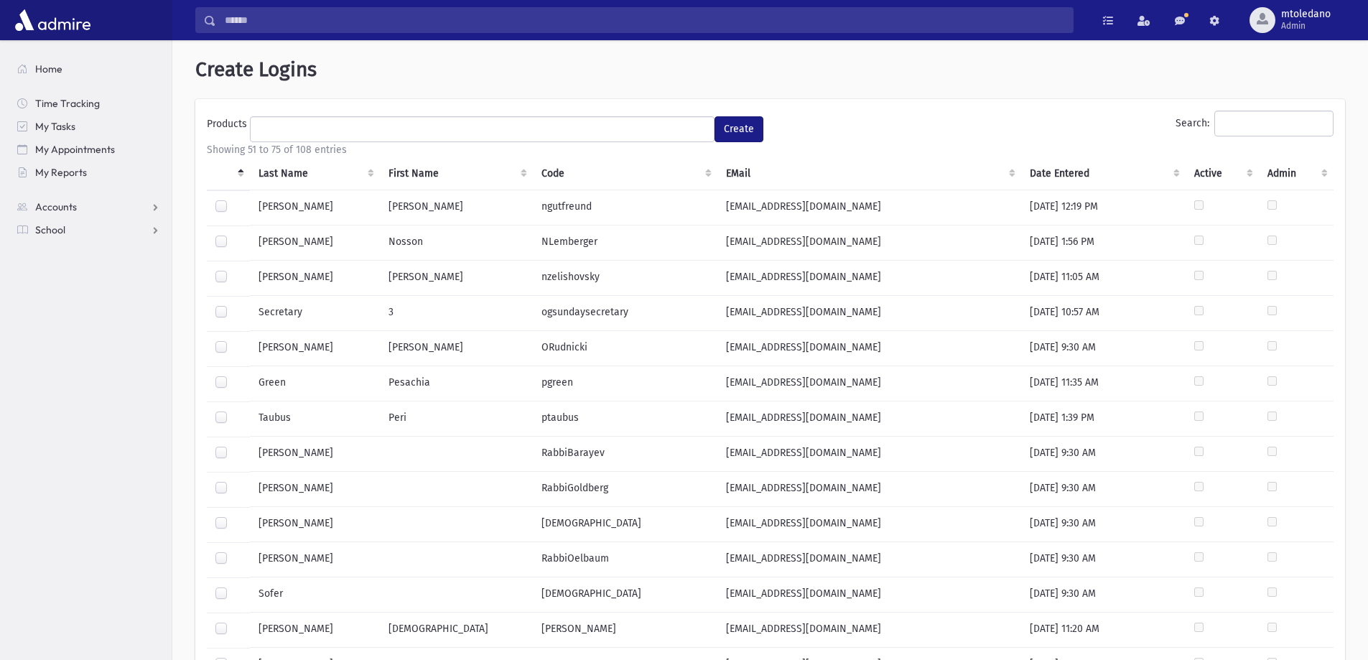
click at [233, 305] on label at bounding box center [233, 305] width 0 height 0
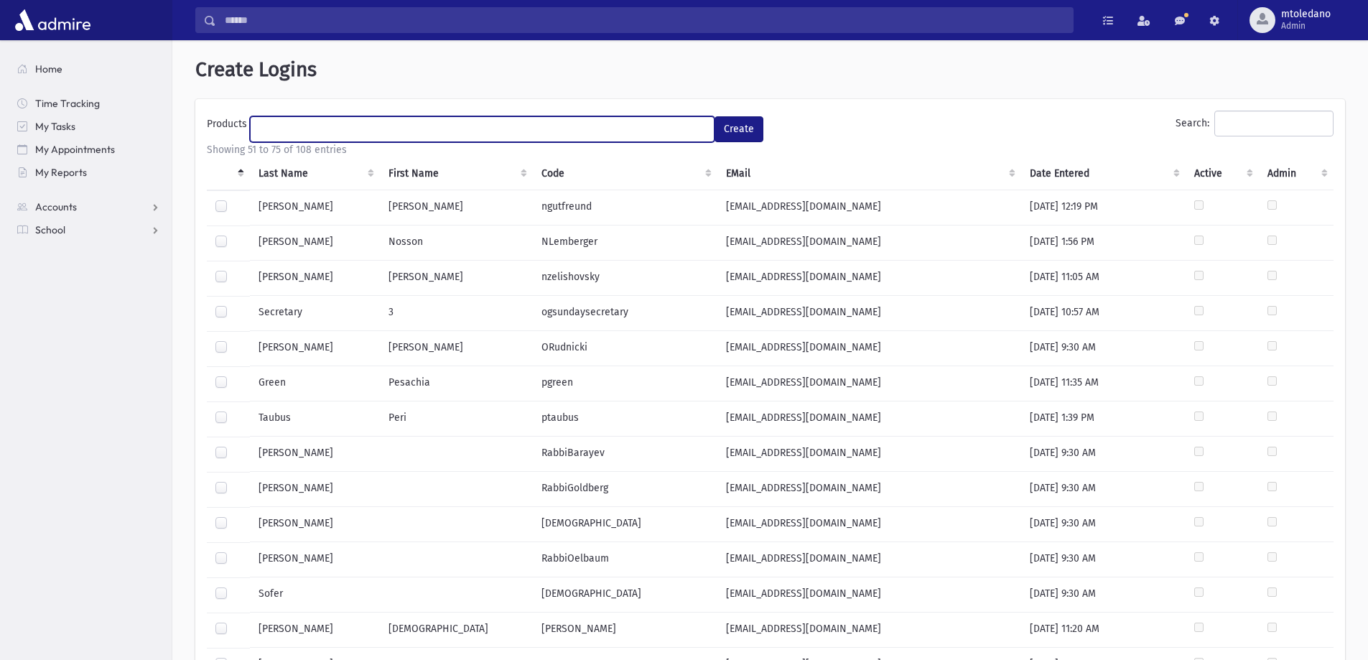
click at [384, 127] on ul at bounding box center [482, 128] width 463 height 22
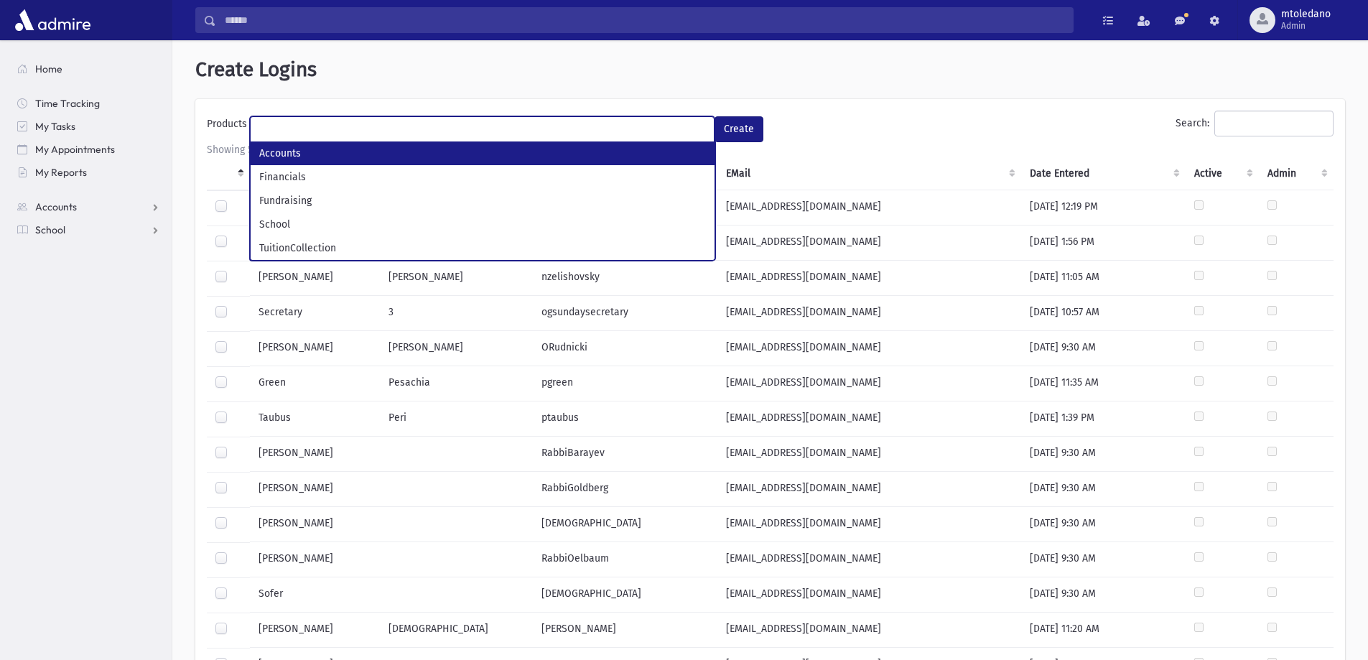
select select "*"
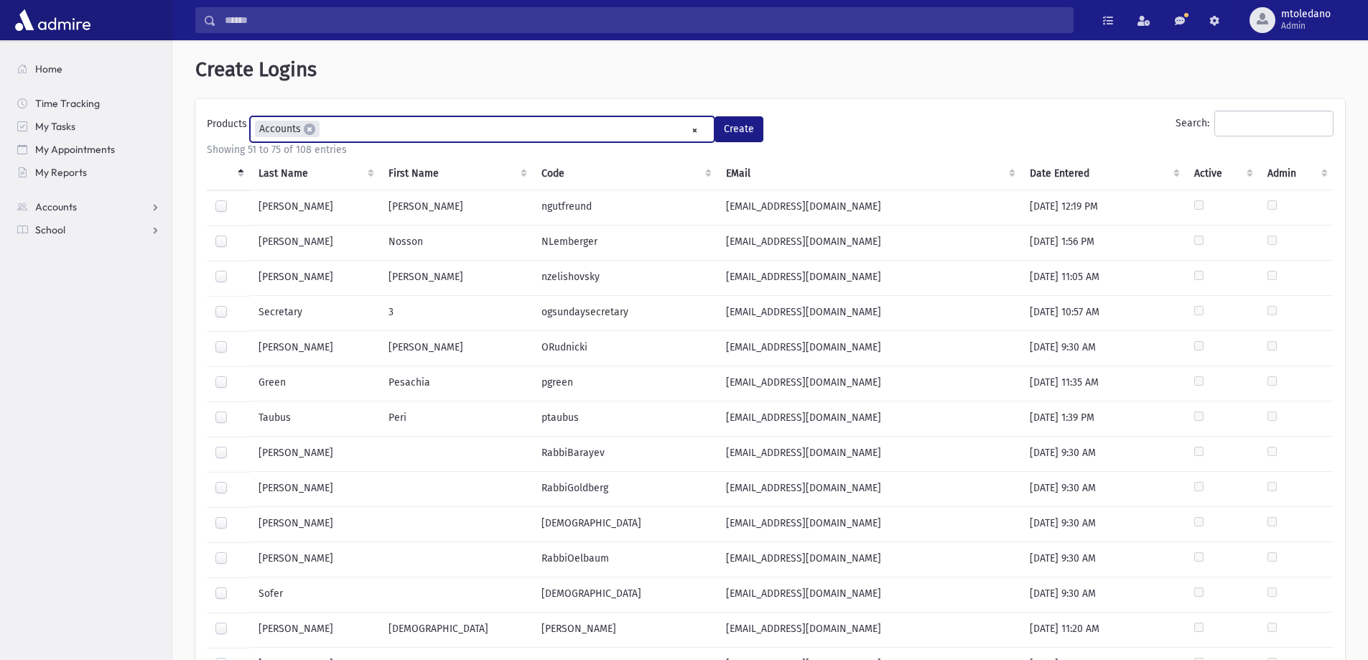
click at [350, 125] on ul "× × Accounts" at bounding box center [482, 129] width 463 height 24
click at [741, 129] on button "Create" at bounding box center [739, 129] width 49 height 26
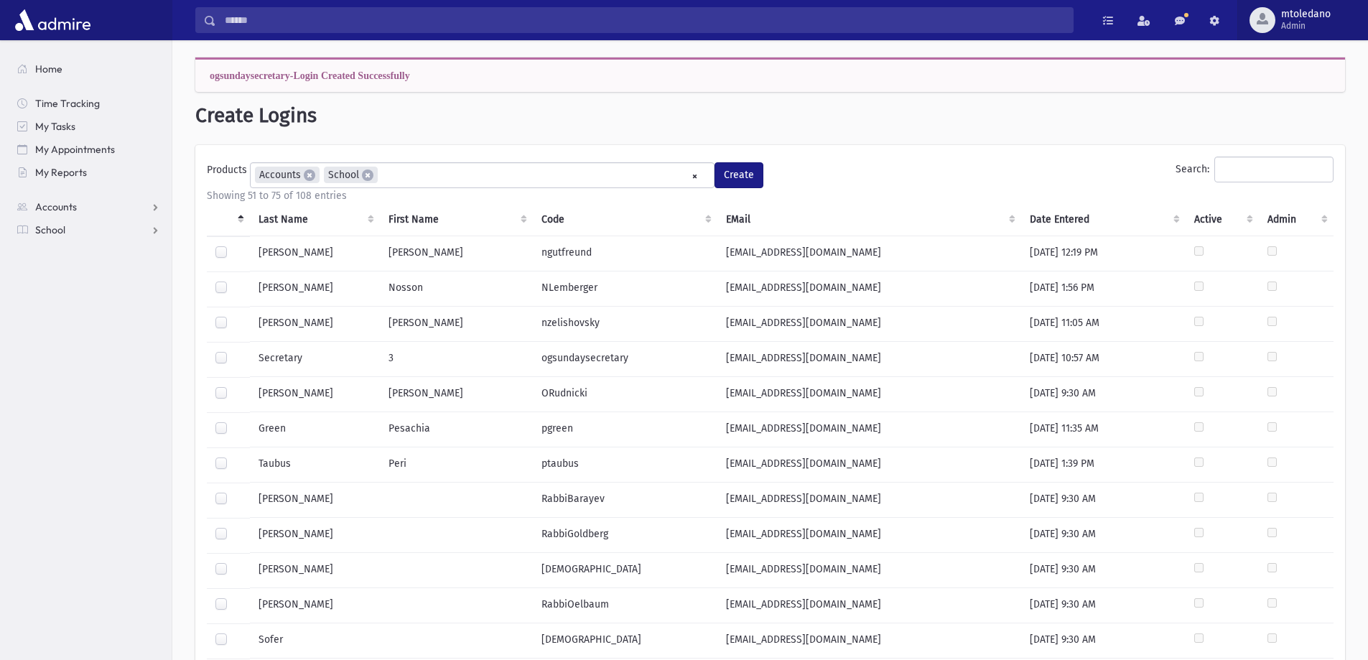
click at [1291, 16] on span "mtoledano" at bounding box center [1306, 14] width 50 height 11
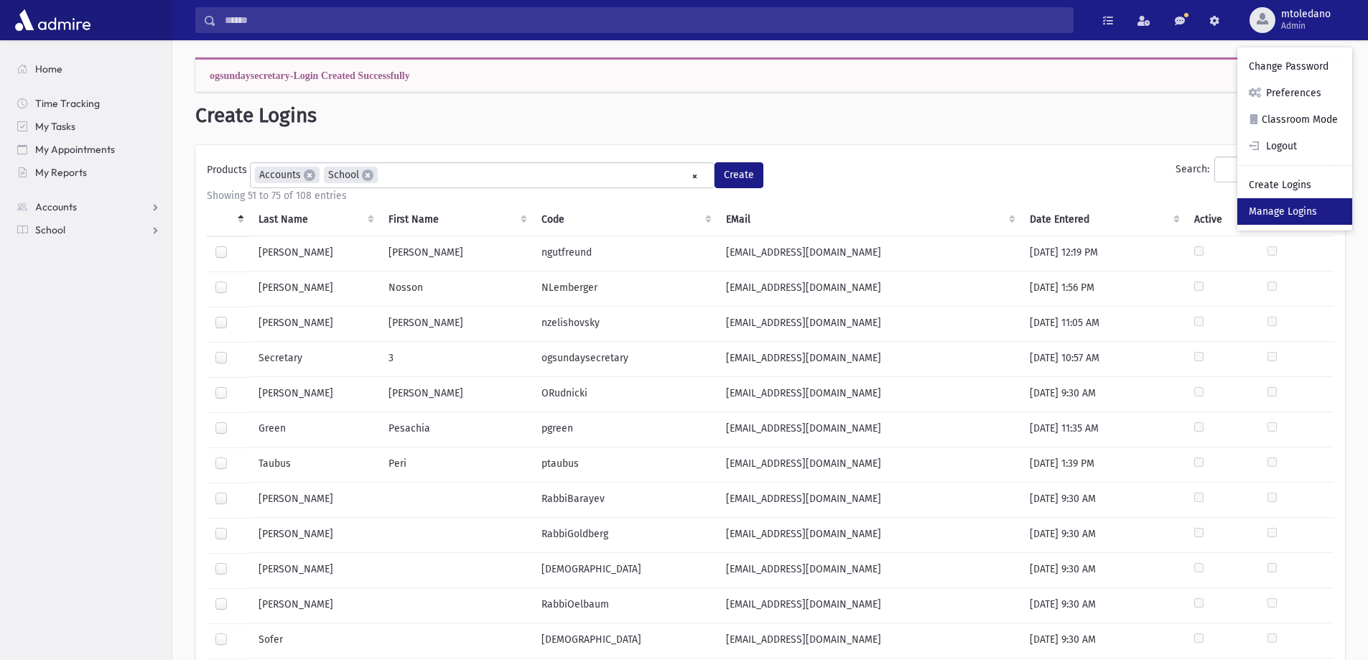
click at [1292, 204] on link "Manage Logins" at bounding box center [1295, 211] width 115 height 27
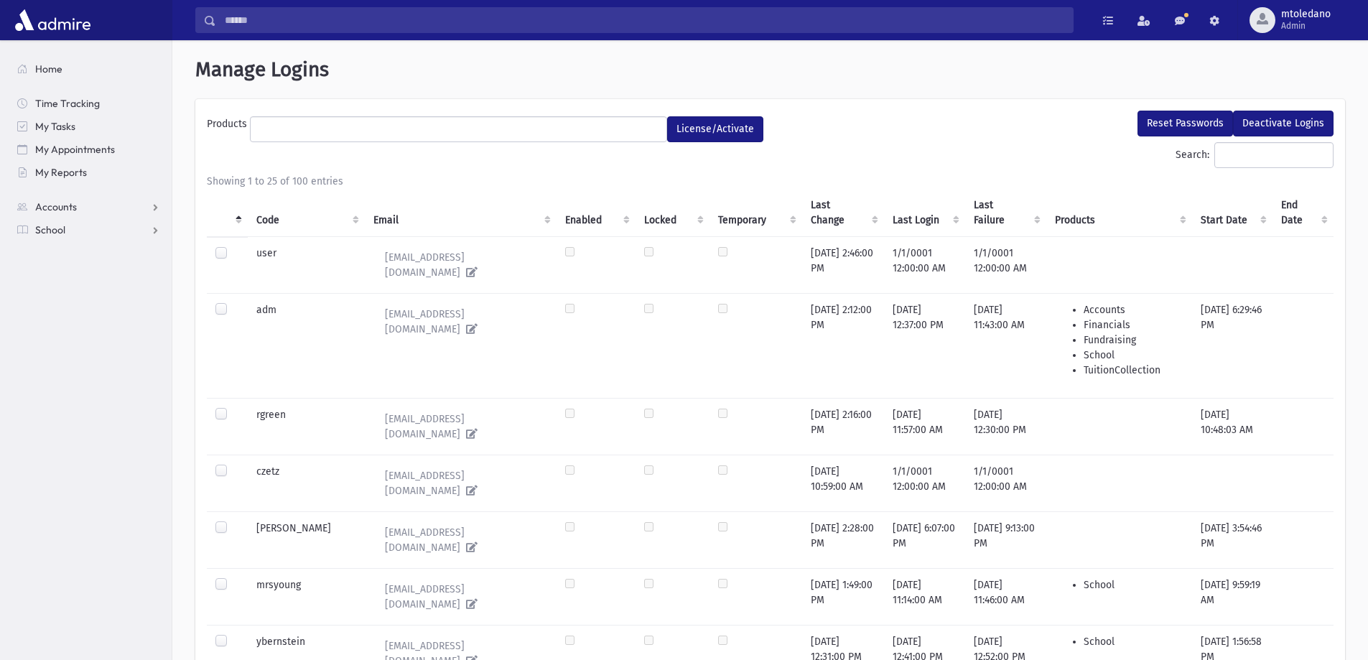
select select
click at [1238, 154] on input "Search:" at bounding box center [1274, 155] width 119 height 26
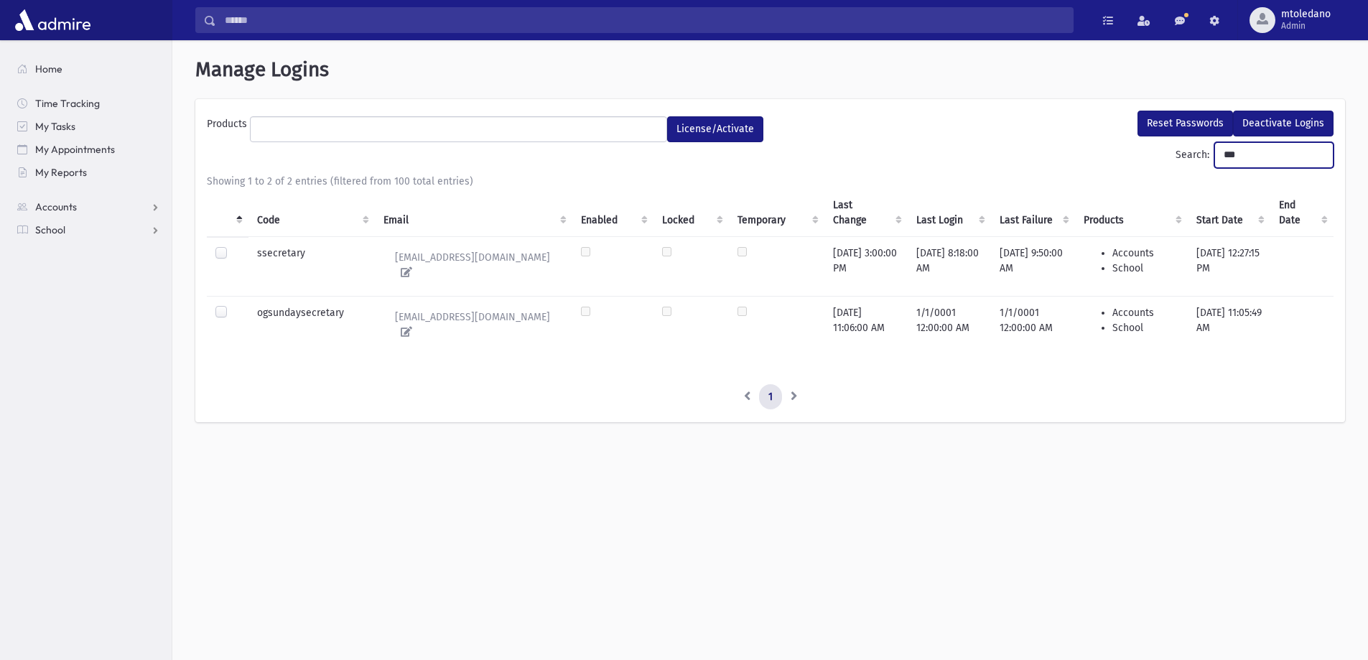
type input "***"
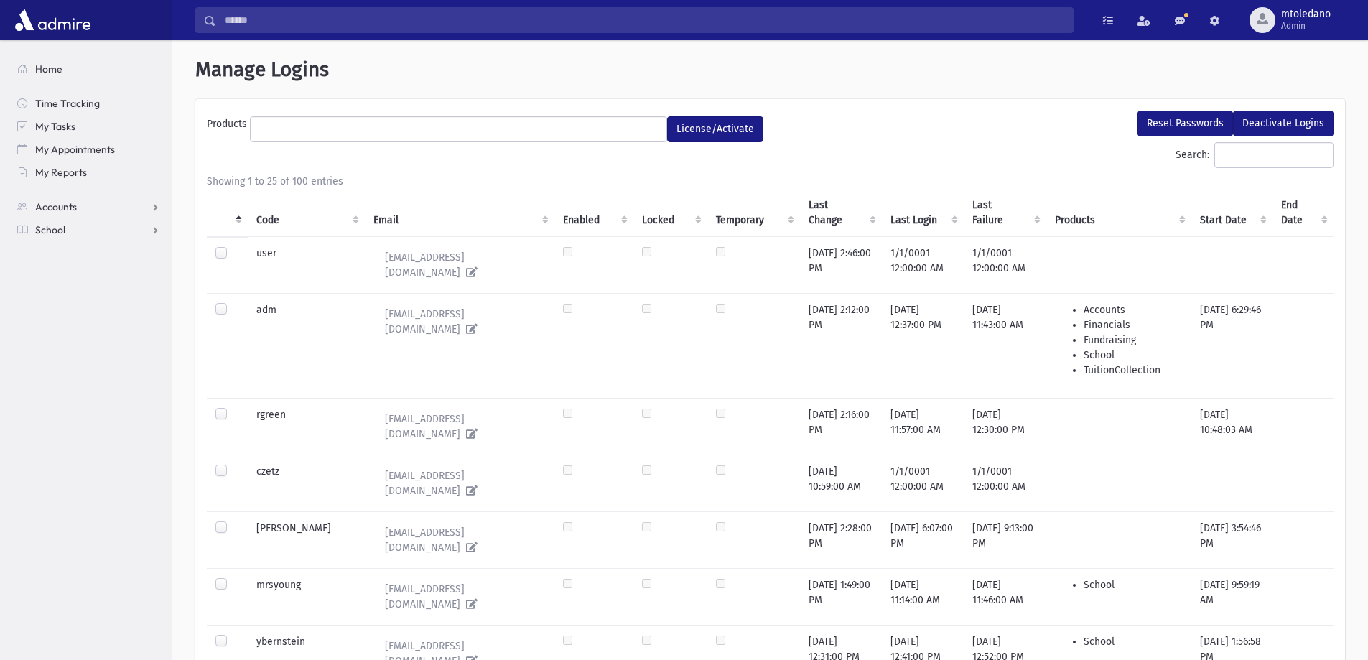
select select
click at [1222, 154] on input "Search:" at bounding box center [1274, 155] width 119 height 26
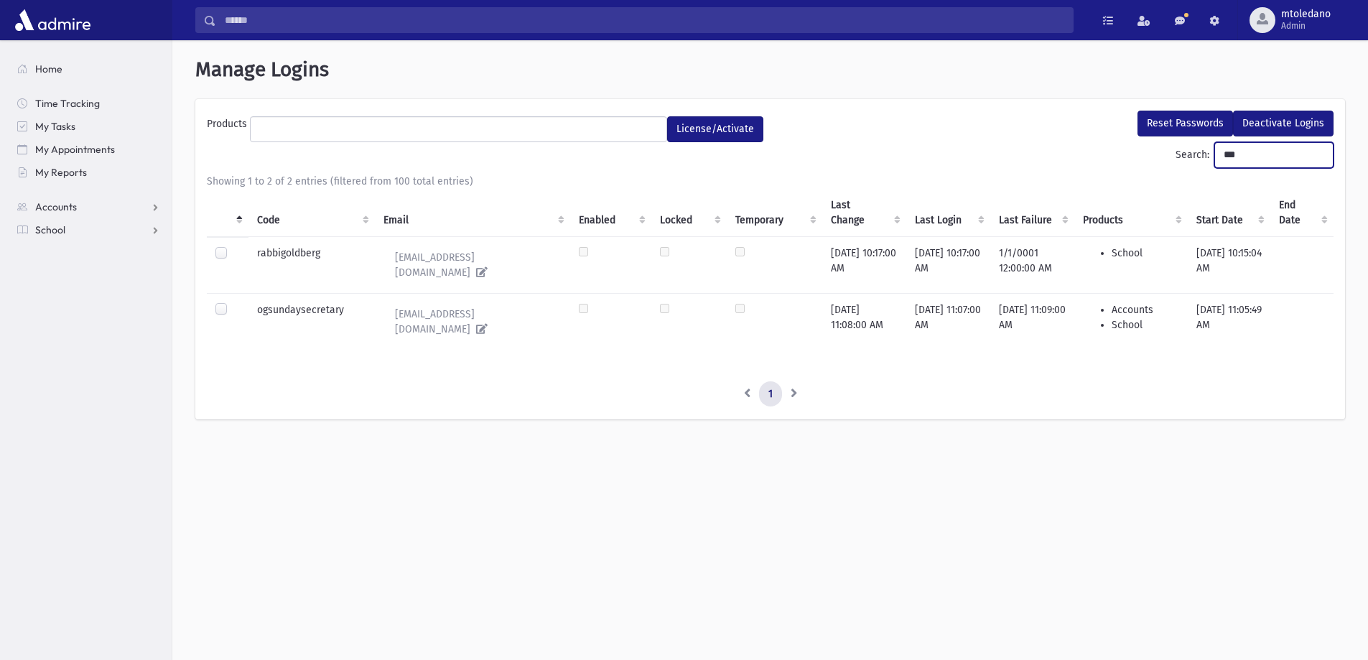
type input "***"
click at [233, 302] on label at bounding box center [233, 302] width 0 height 0
click at [745, 130] on button "License/Activate" at bounding box center [715, 129] width 96 height 26
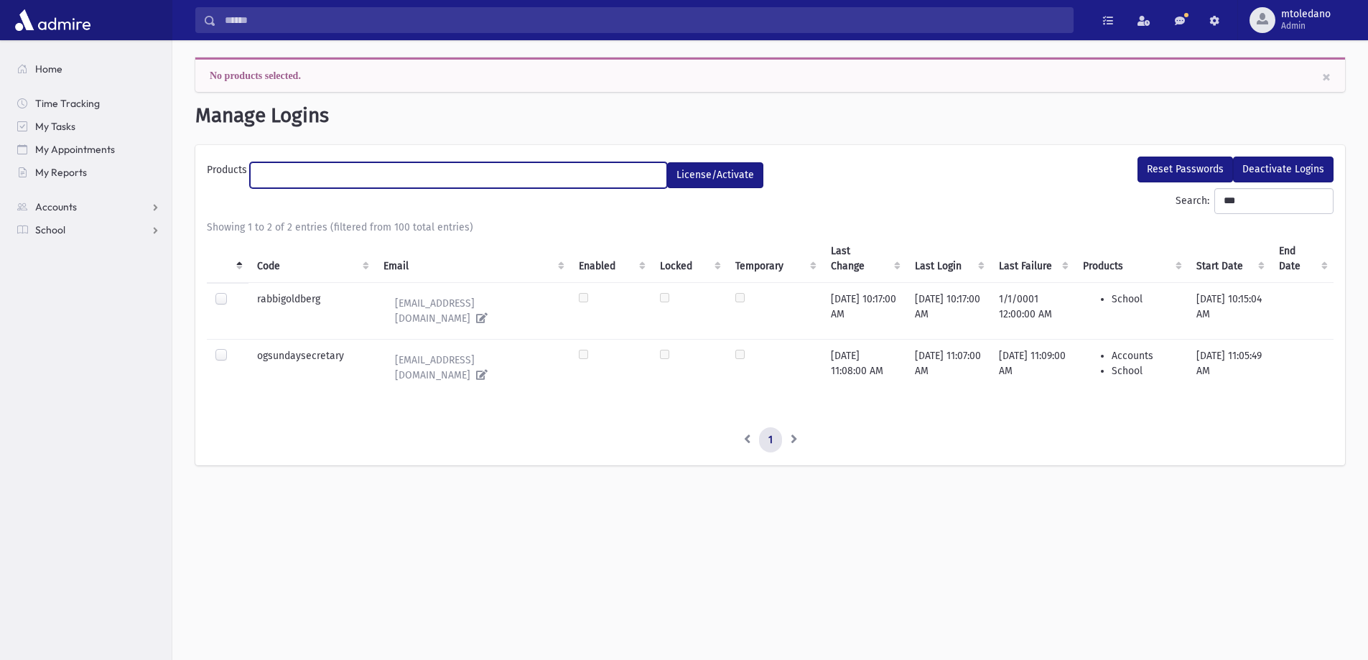
click at [484, 183] on ul at bounding box center [459, 174] width 416 height 22
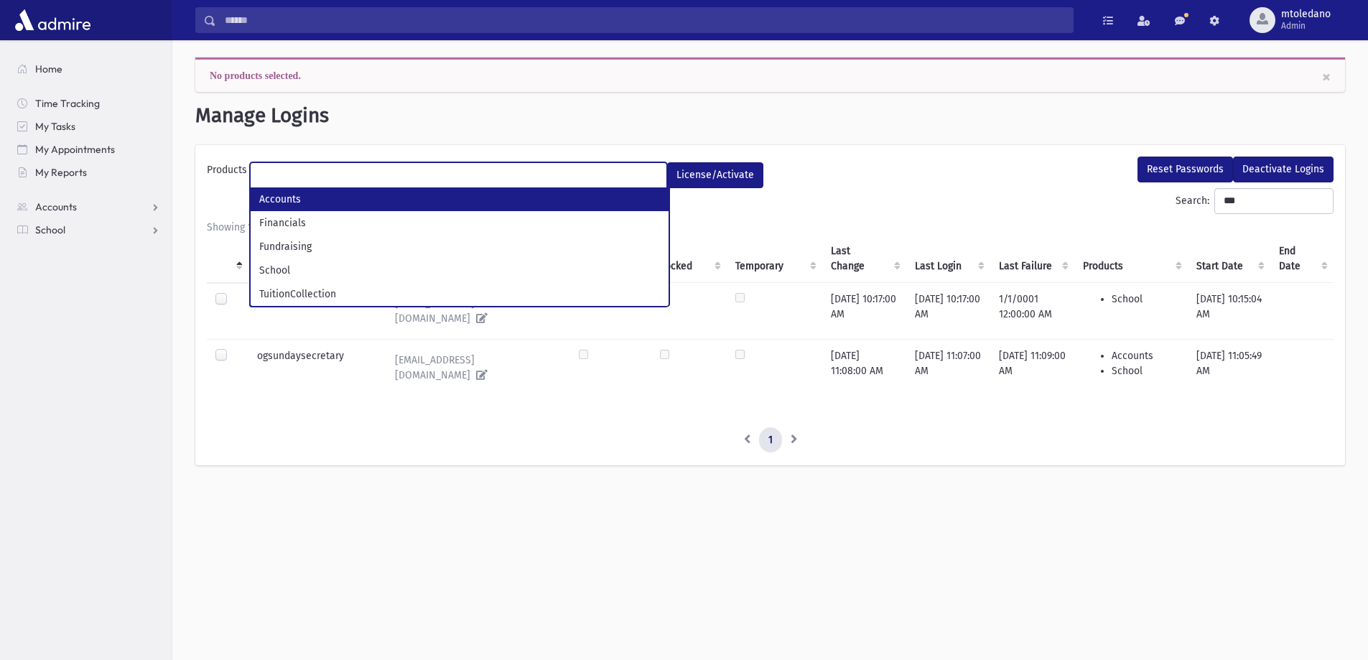
select select "*"
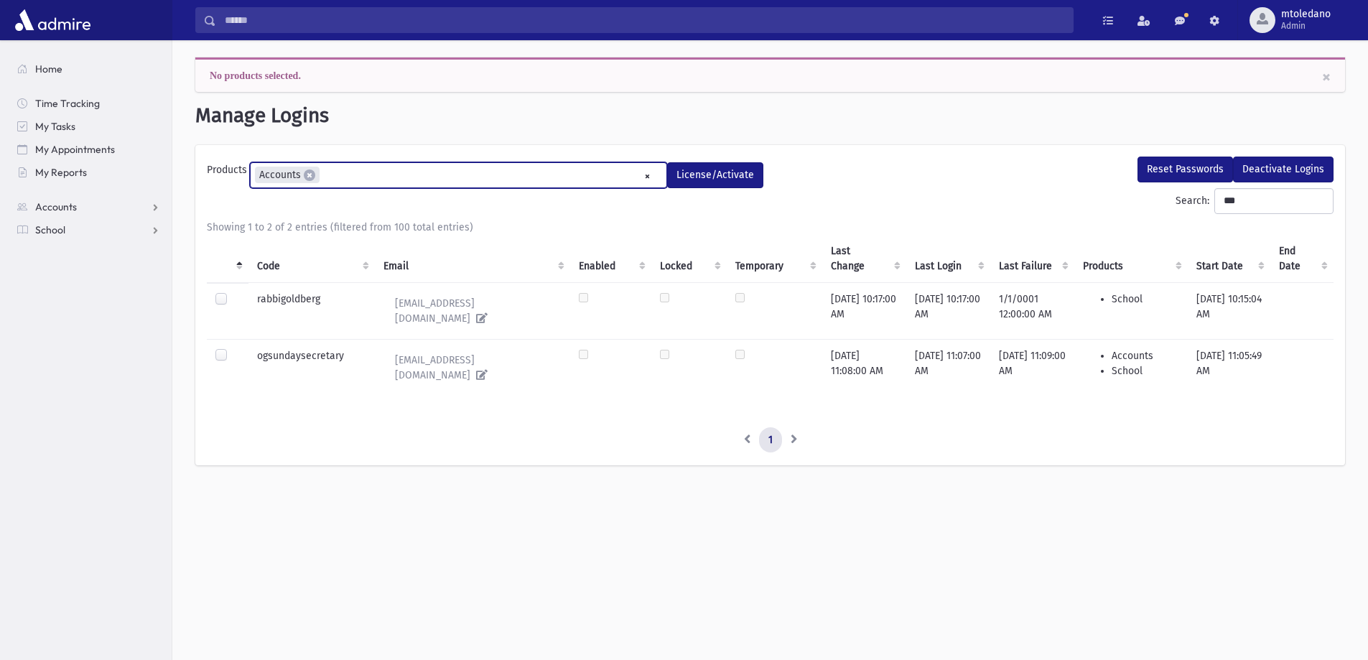
click at [368, 174] on ul "× × Accounts" at bounding box center [459, 175] width 416 height 24
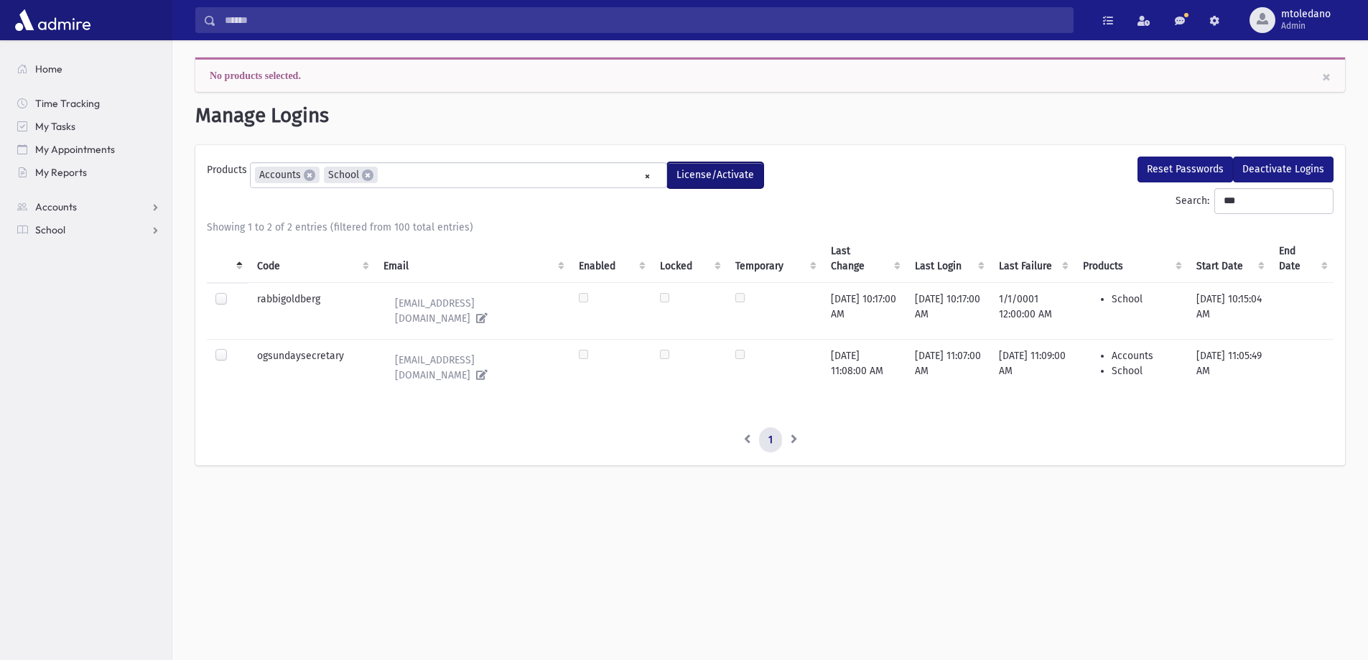
click at [690, 177] on button "License/Activate" at bounding box center [715, 175] width 96 height 26
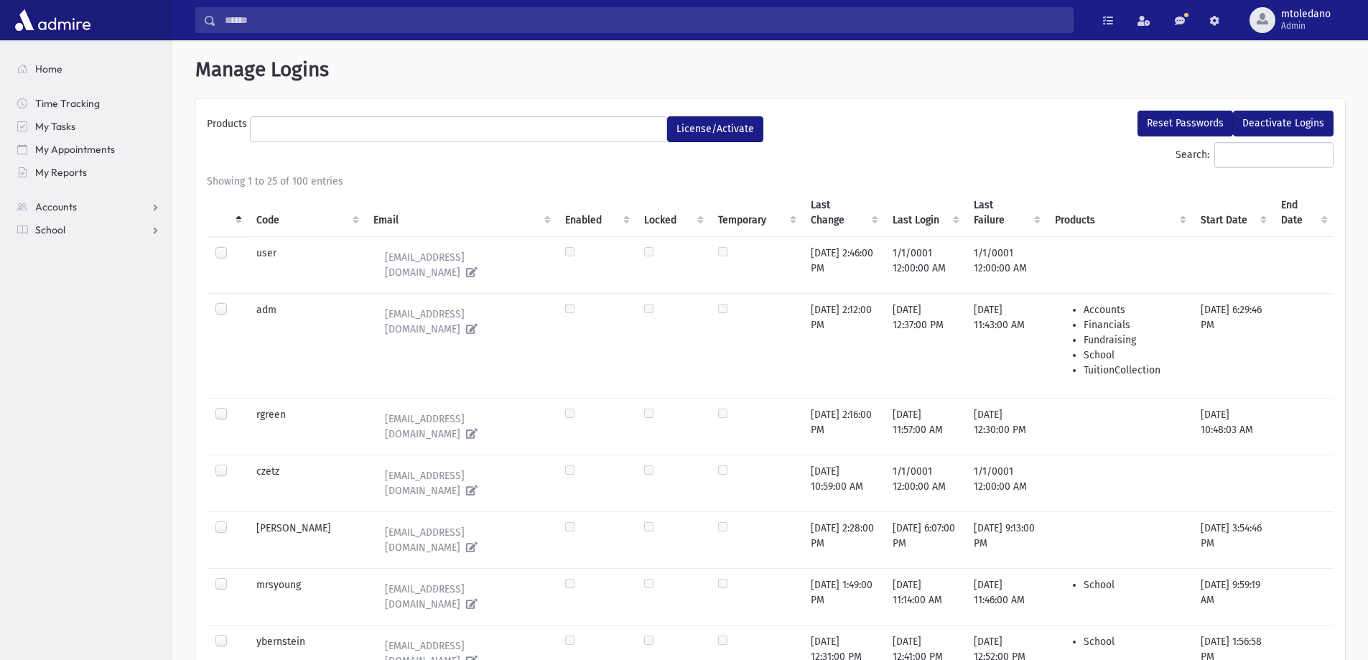
select select
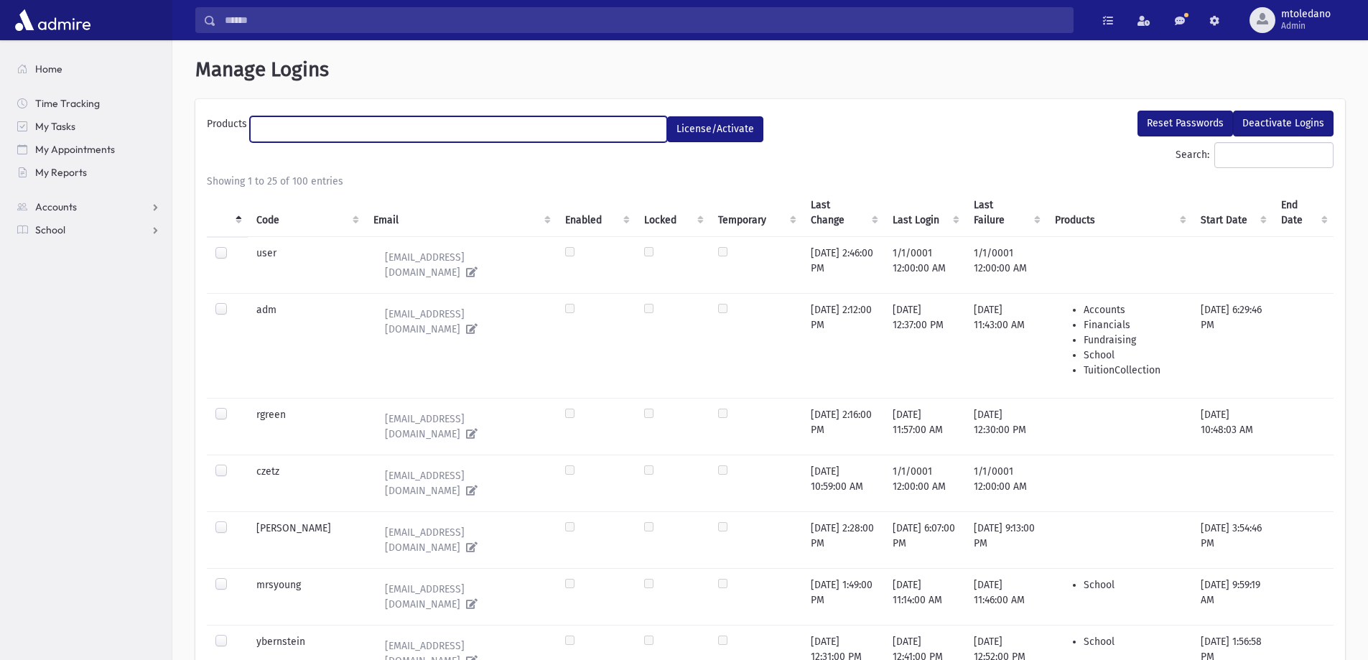
click at [368, 117] on ul at bounding box center [459, 128] width 416 height 22
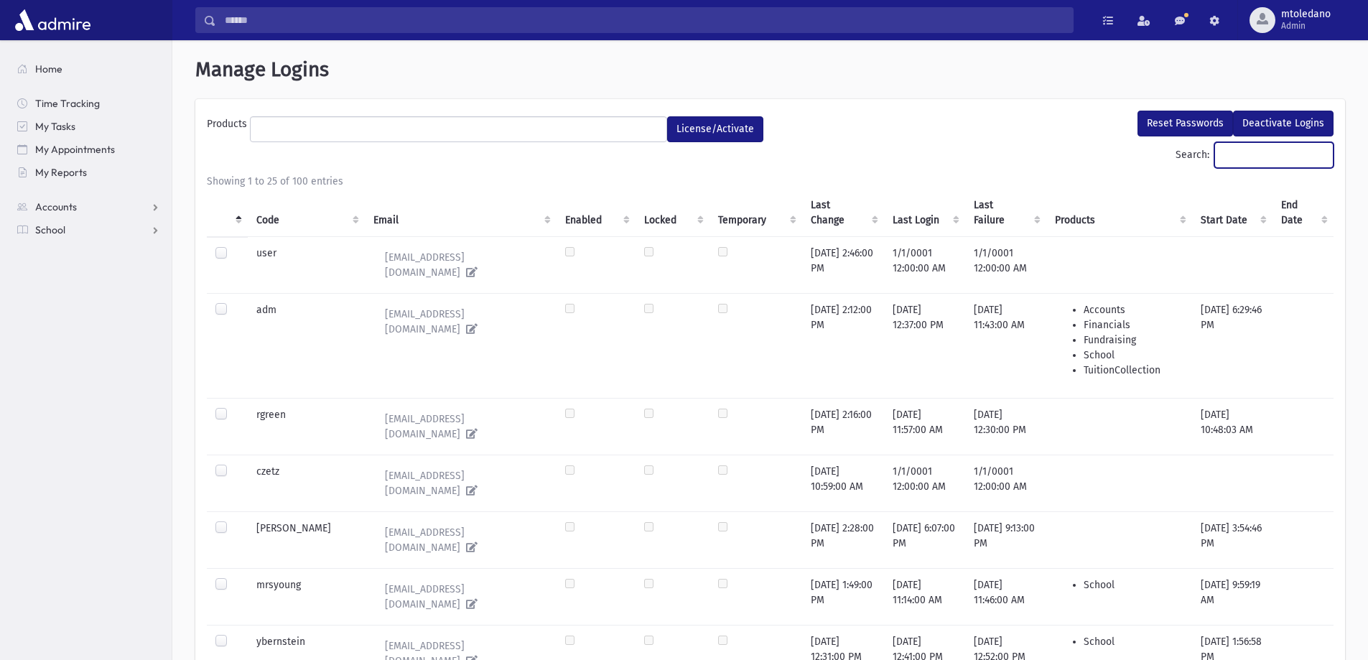
click at [1217, 151] on input "Search:" at bounding box center [1274, 155] width 119 height 26
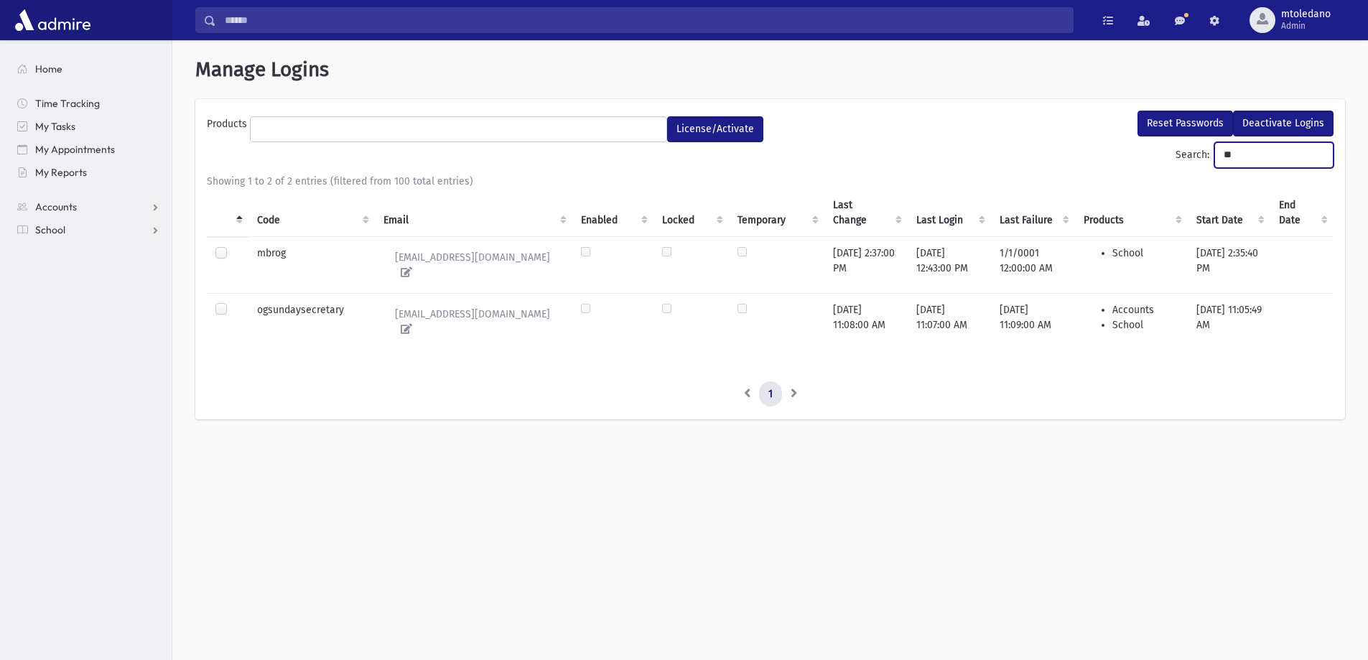
type input "**"
click at [233, 302] on label at bounding box center [233, 302] width 0 height 0
click at [1183, 121] on button "Reset Passwords" at bounding box center [1186, 124] width 96 height 26
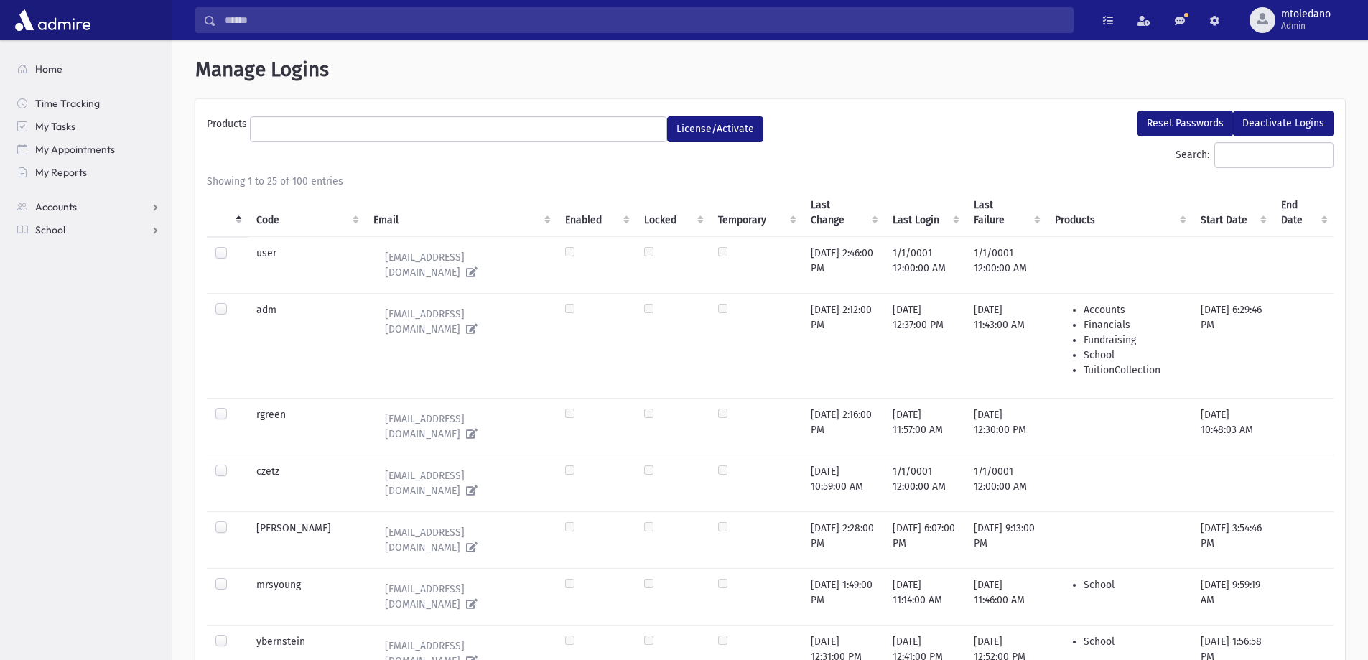
select select
click at [1234, 158] on input "Search:" at bounding box center [1274, 155] width 119 height 26
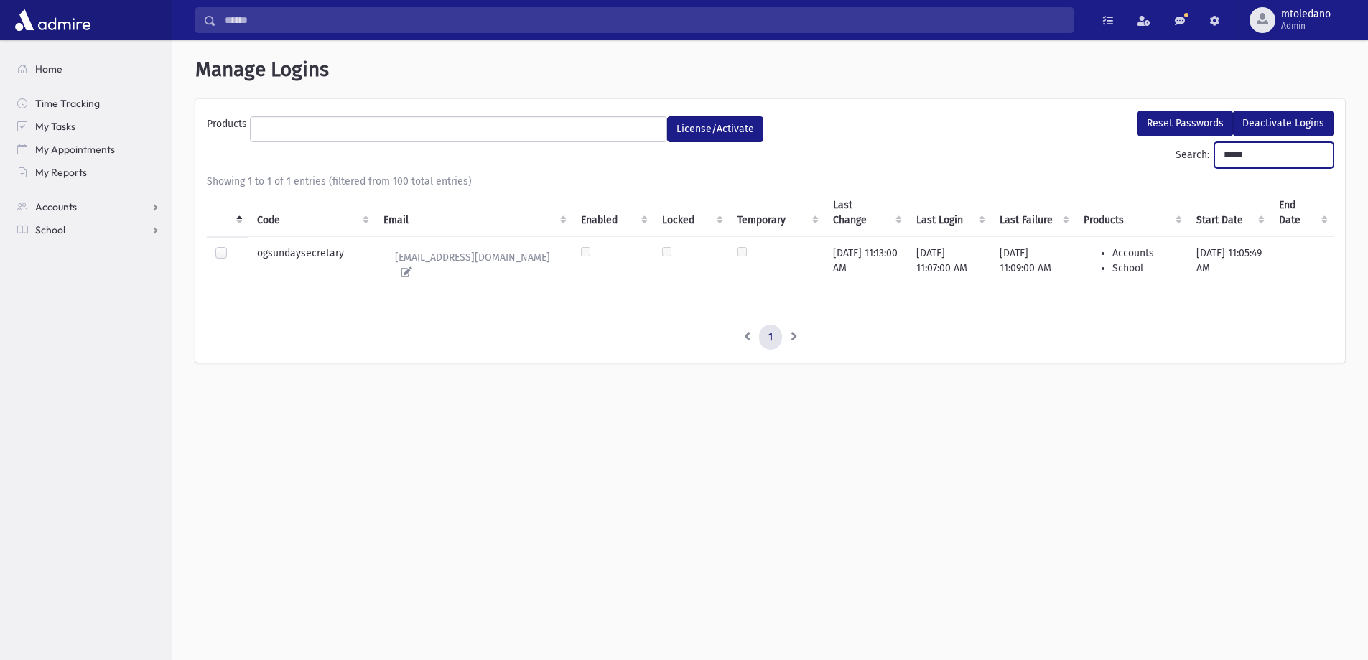
type input "*****"
